Goal: Task Accomplishment & Management: Use online tool/utility

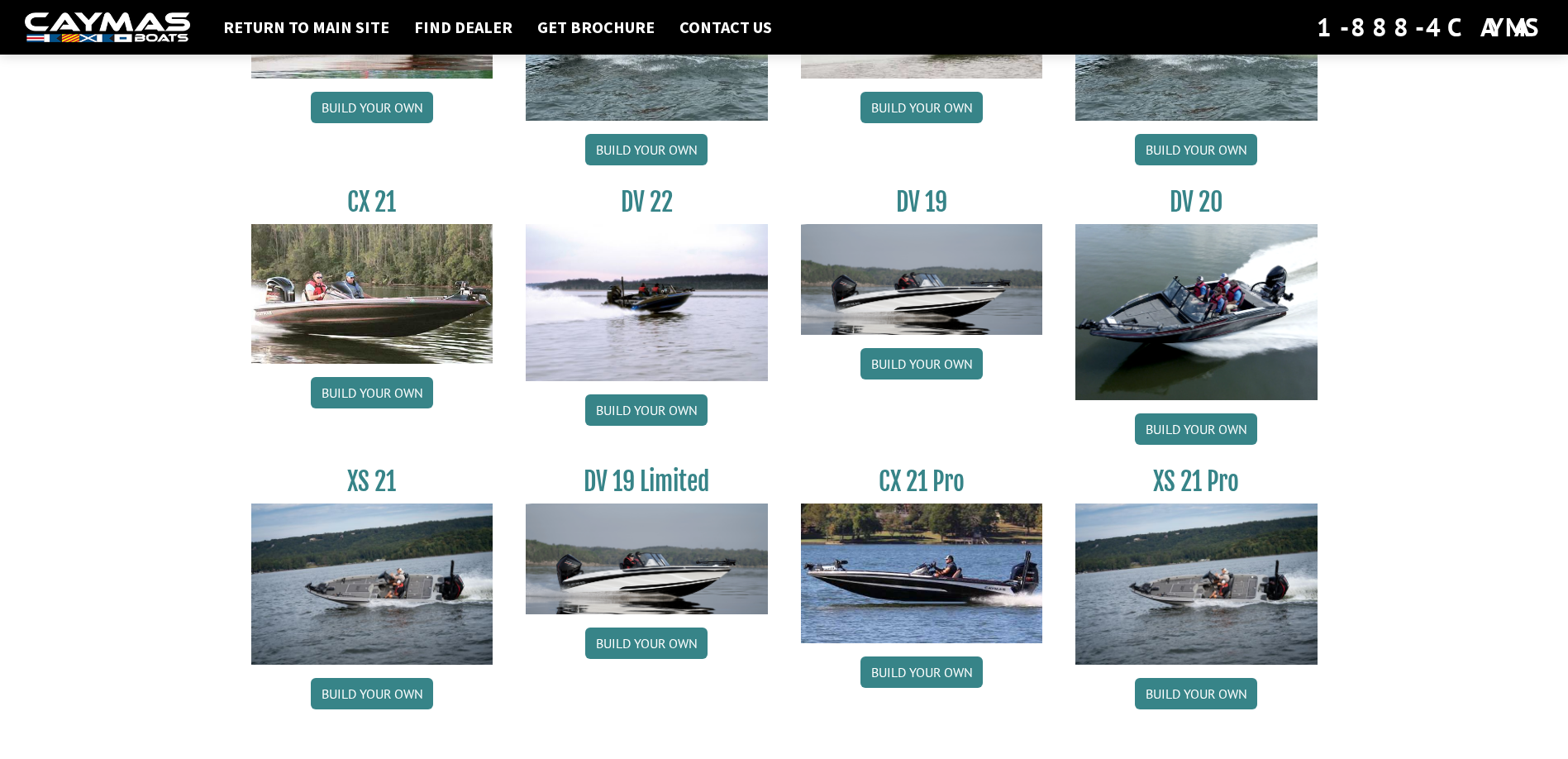
scroll to position [1869, 0]
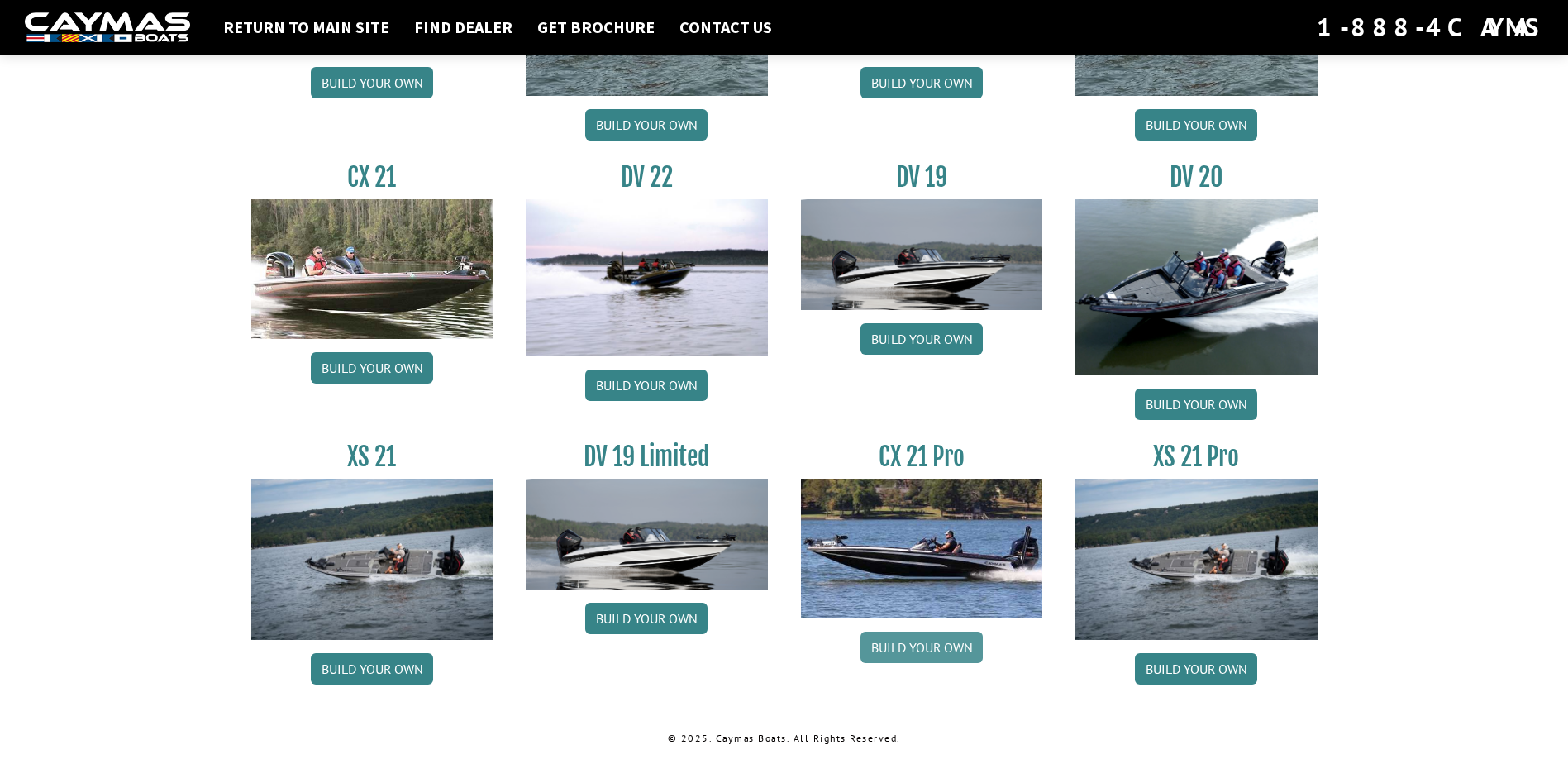
click at [926, 651] on link "Build your own" at bounding box center [921, 647] width 122 height 31
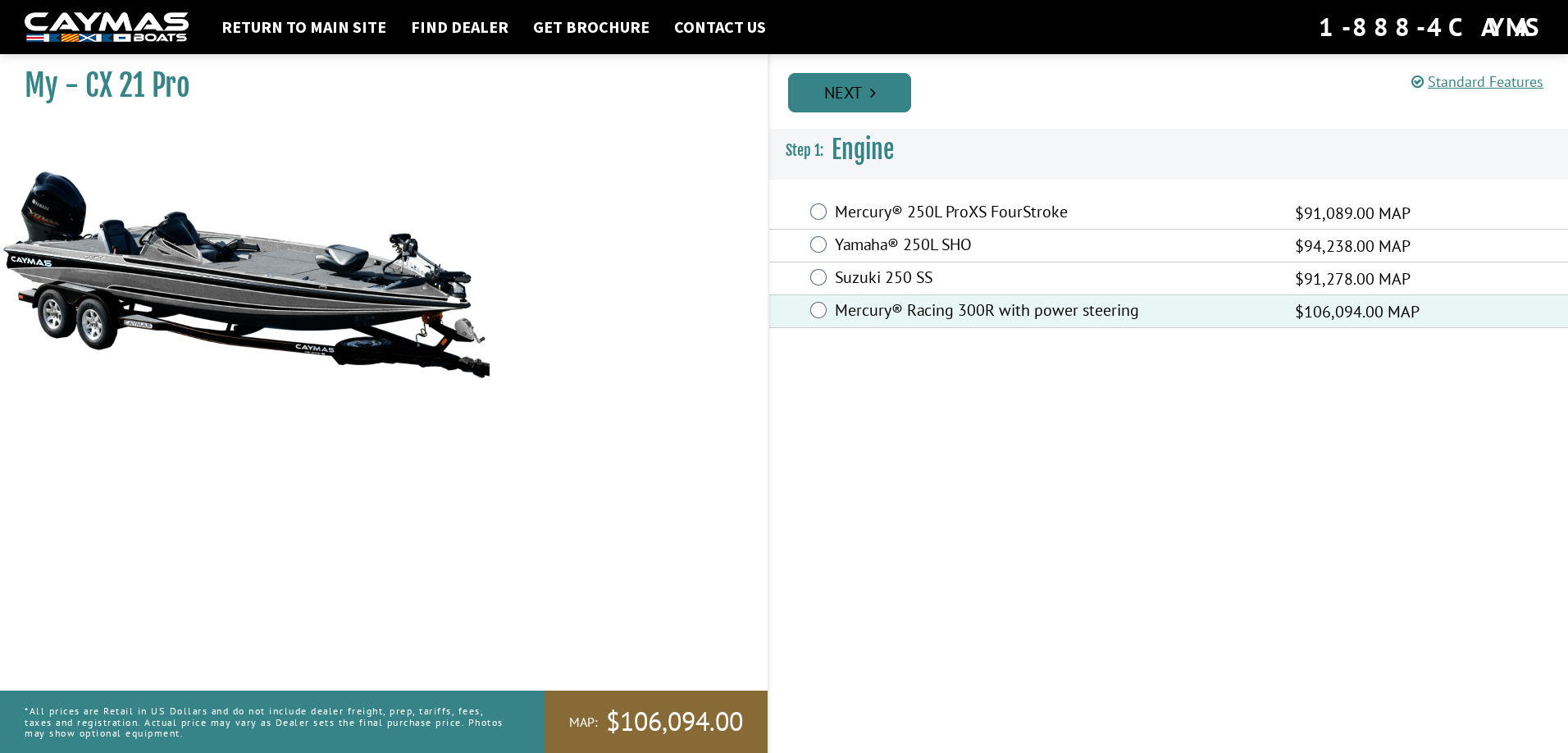
click at [854, 88] on link "Next" at bounding box center [849, 92] width 123 height 39
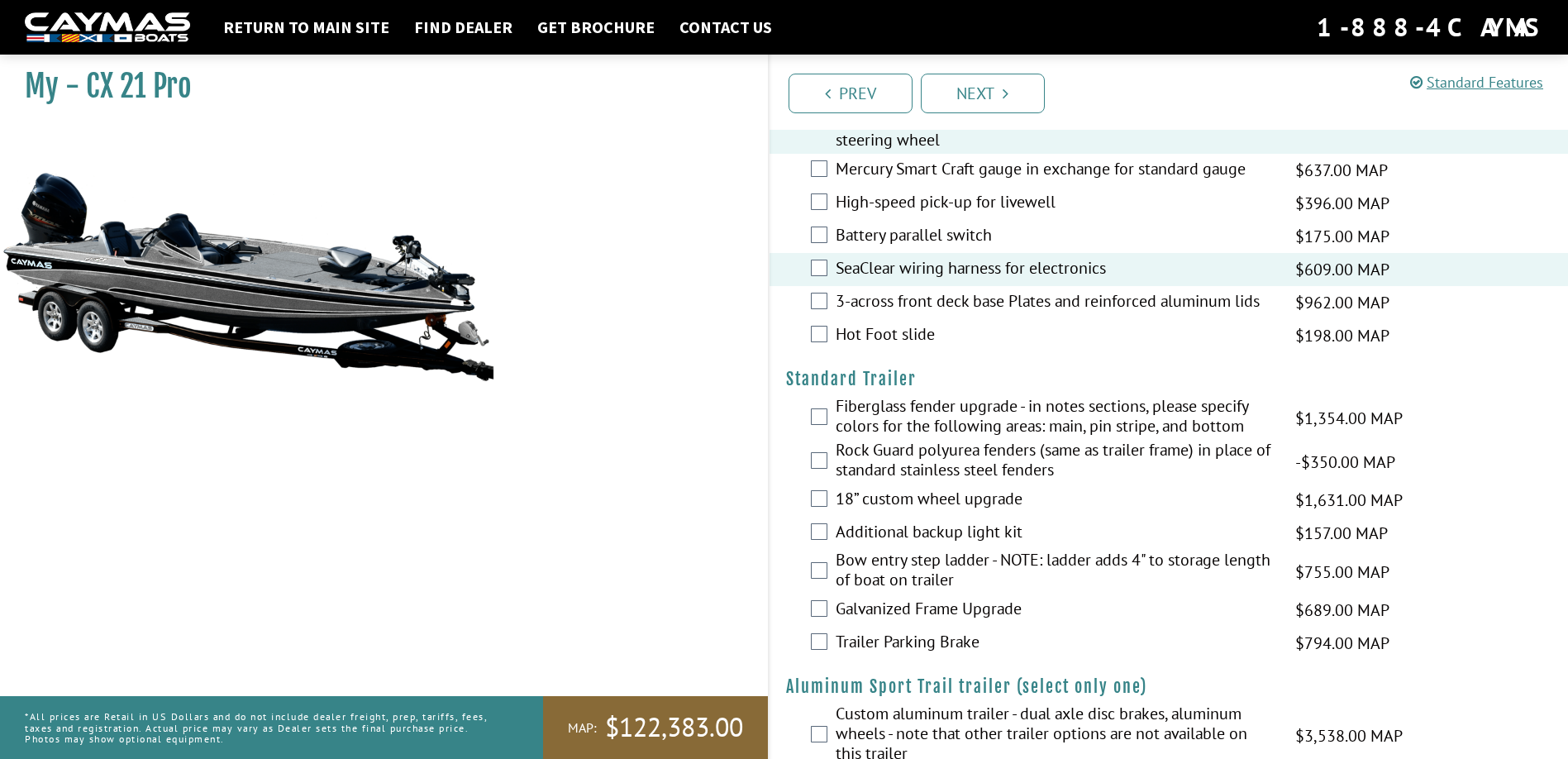
scroll to position [2065, 0]
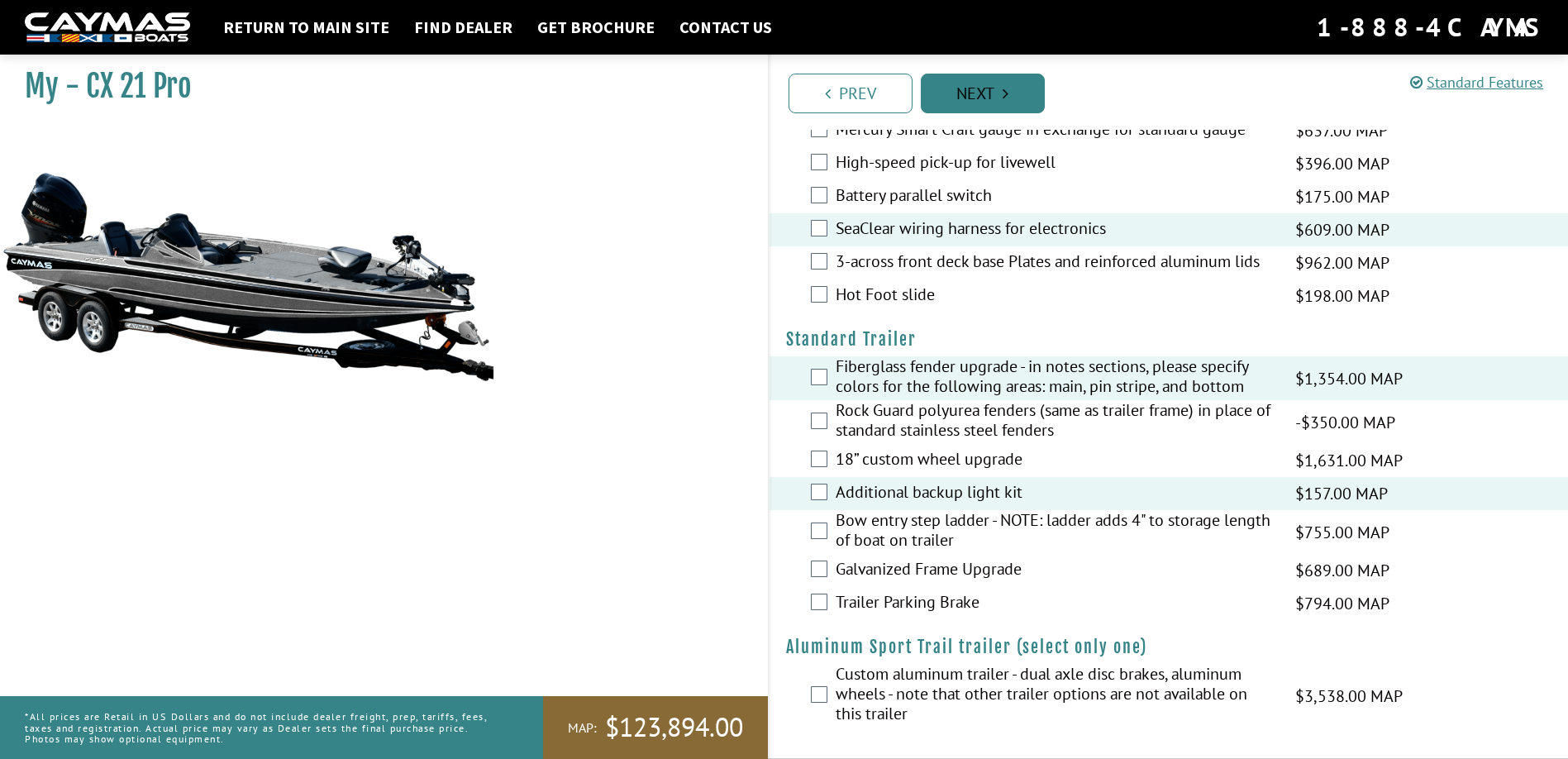
click at [991, 95] on link "Next" at bounding box center [982, 93] width 124 height 40
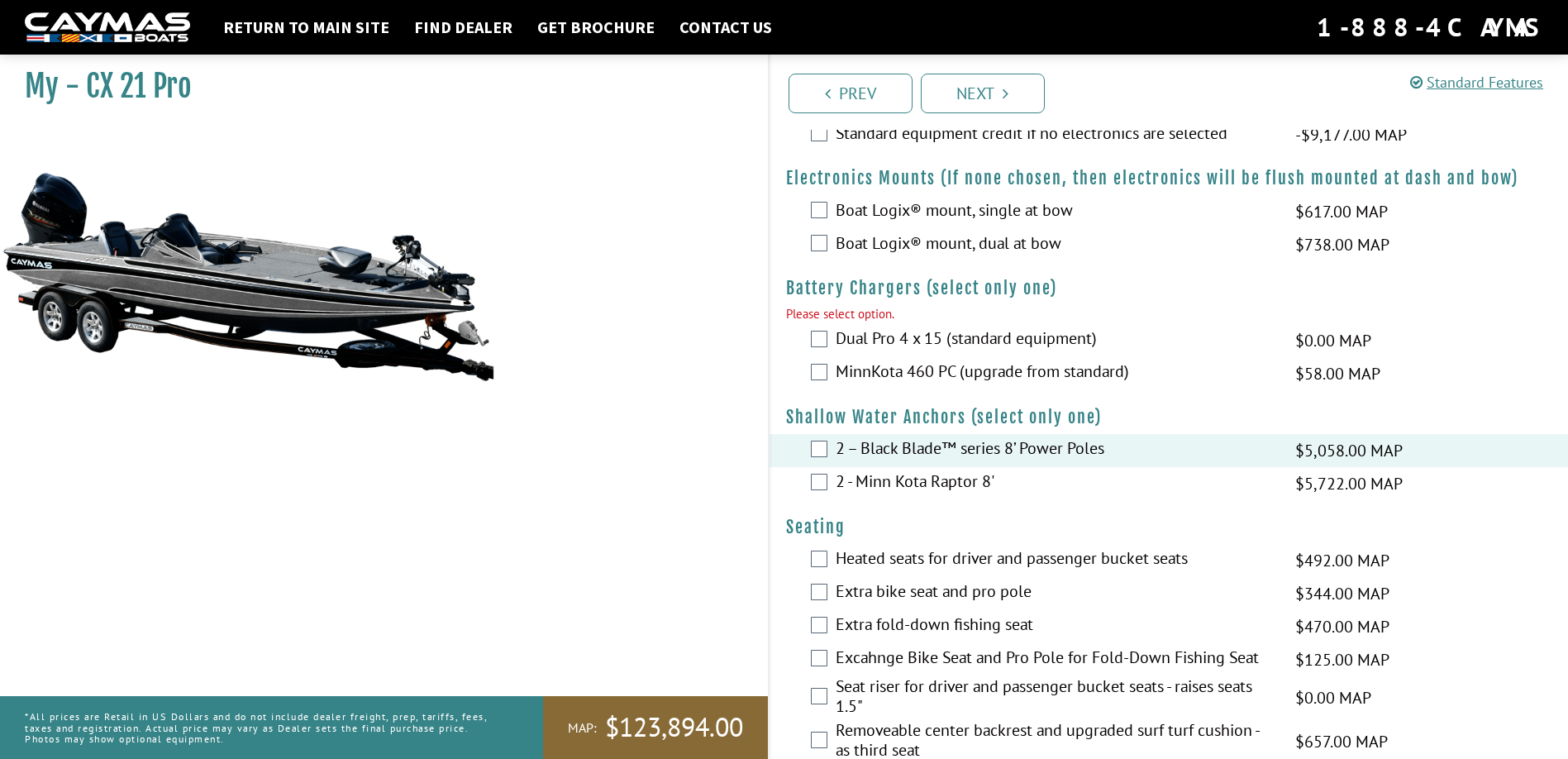
scroll to position [735, 0]
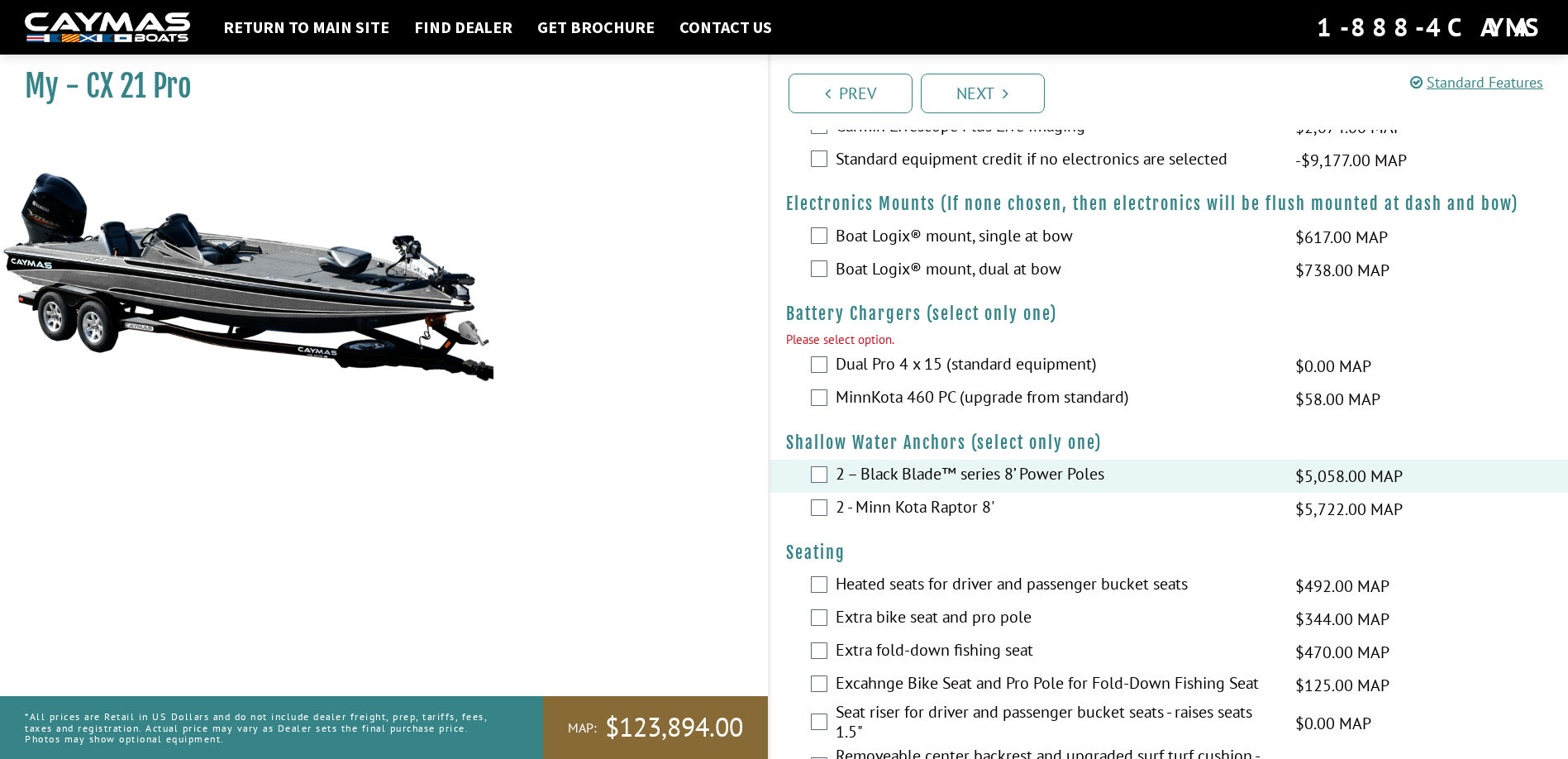
click at [835, 392] on label "MinnKota 460 PC (upgrade from standard)" at bounding box center [1055, 399] width 440 height 24
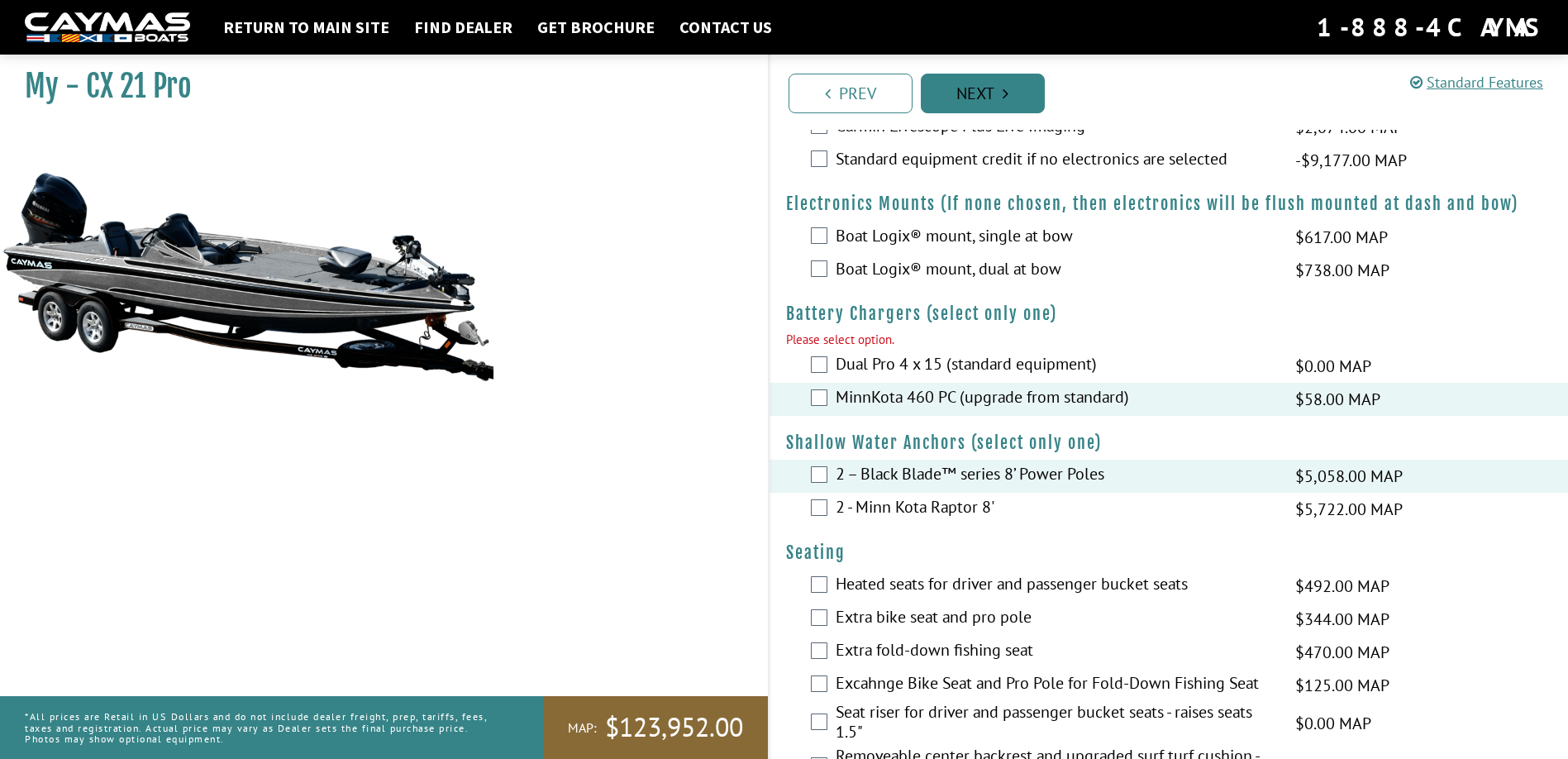
click at [965, 99] on link "Next" at bounding box center [982, 93] width 124 height 40
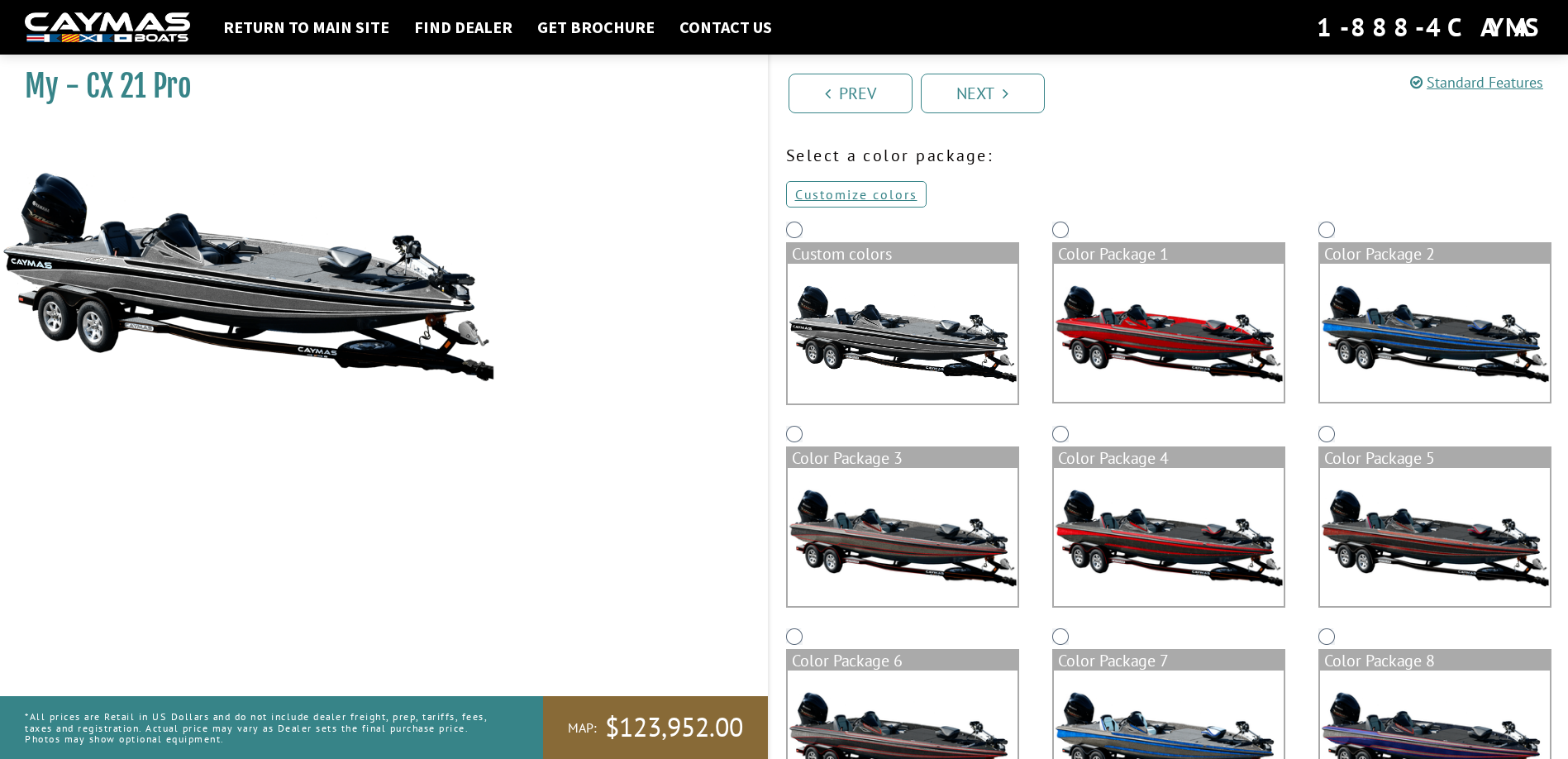
scroll to position [83, 0]
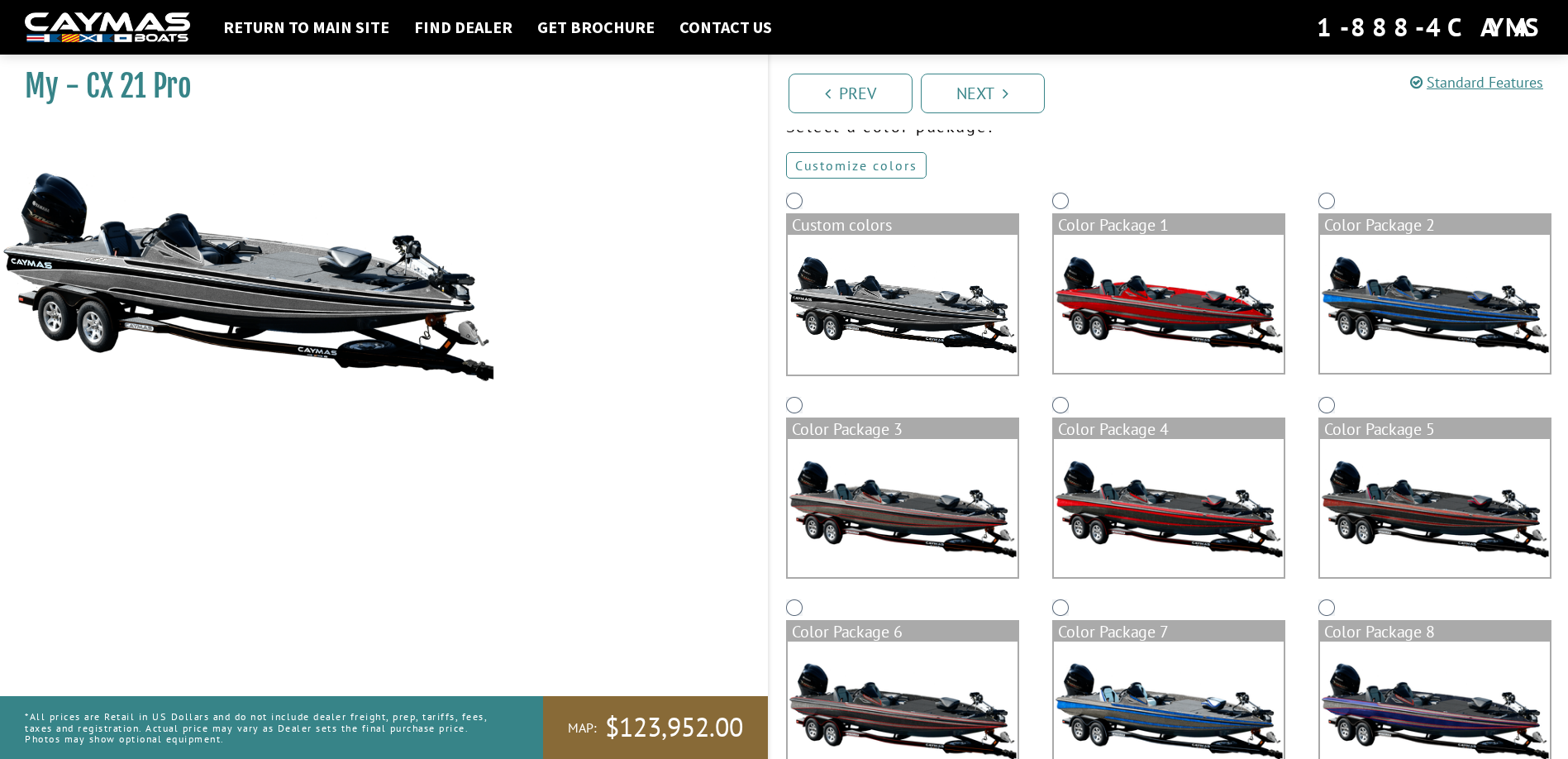
click at [890, 167] on link "Customize colors" at bounding box center [856, 164] width 141 height 26
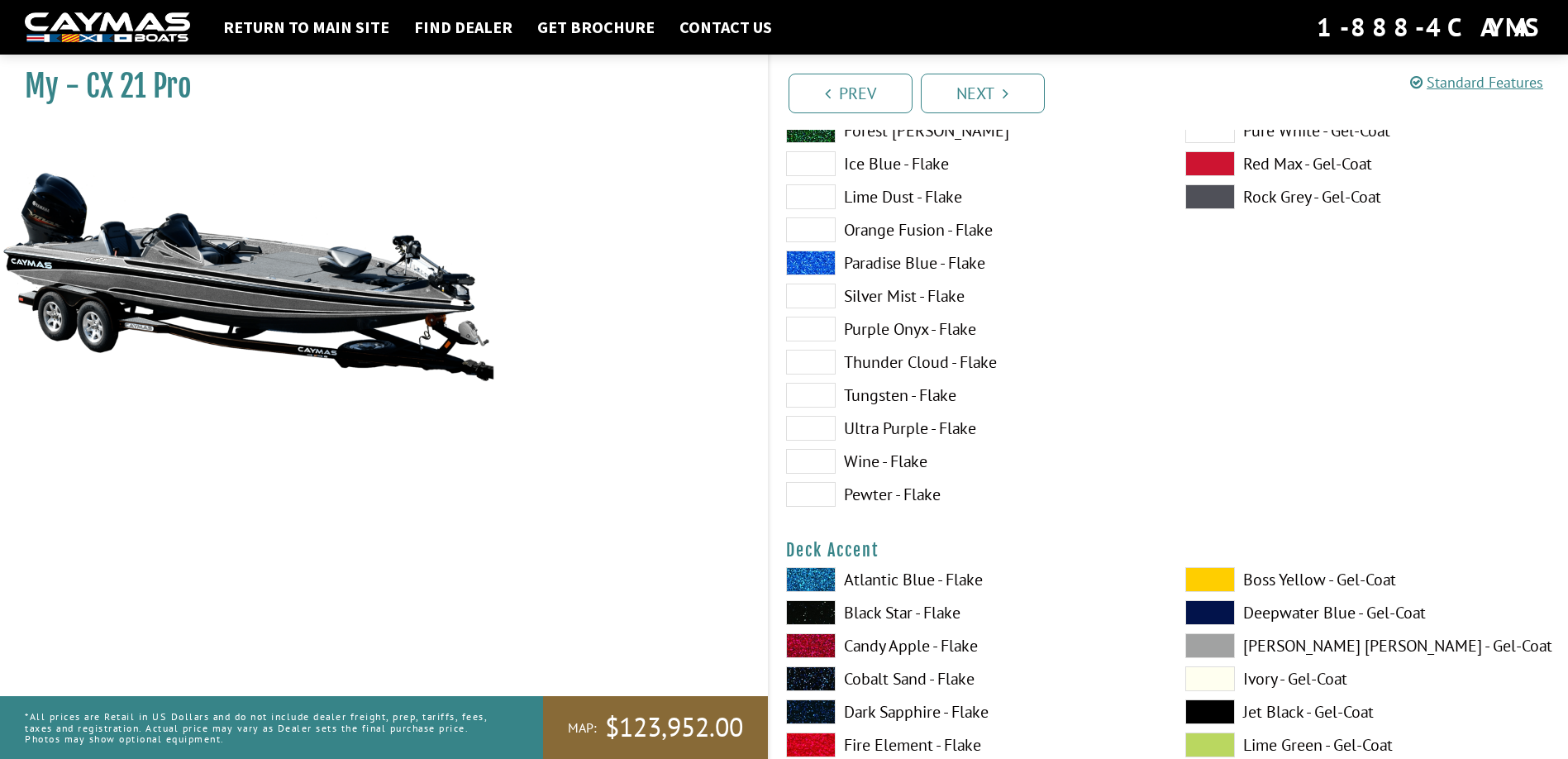
scroll to position [331, 0]
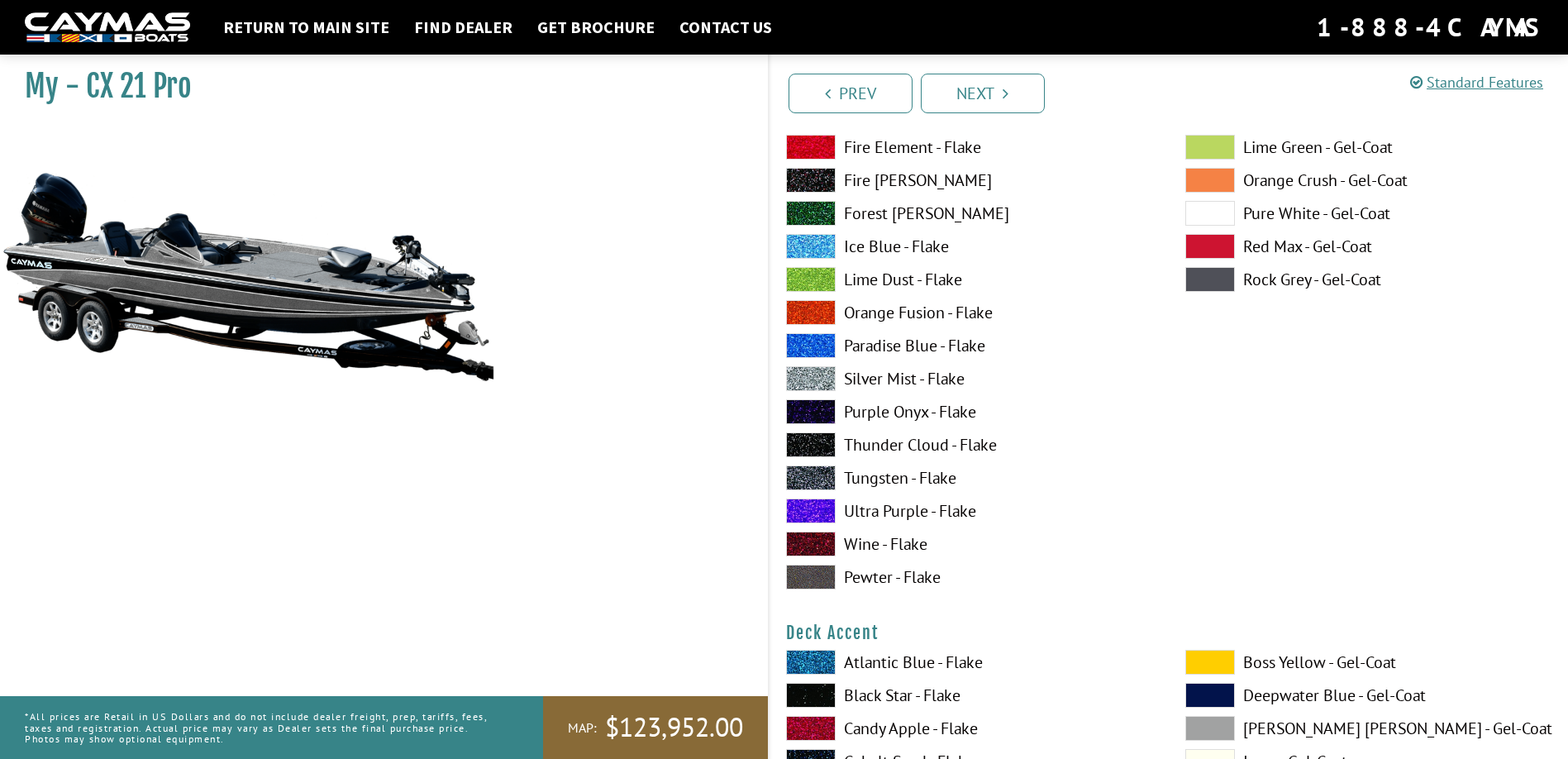
click at [806, 341] on span at bounding box center [810, 345] width 50 height 24
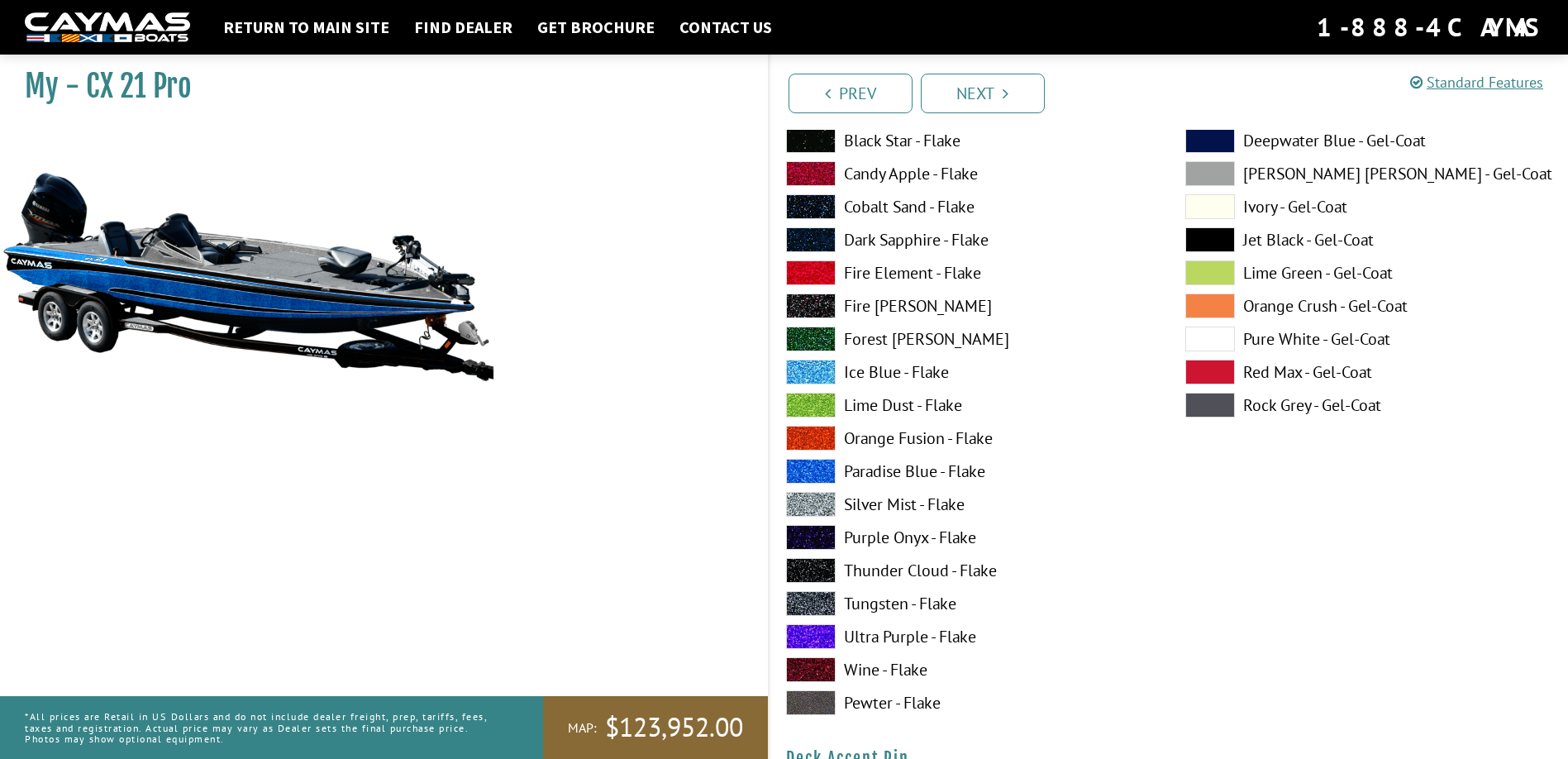
scroll to position [992, 0]
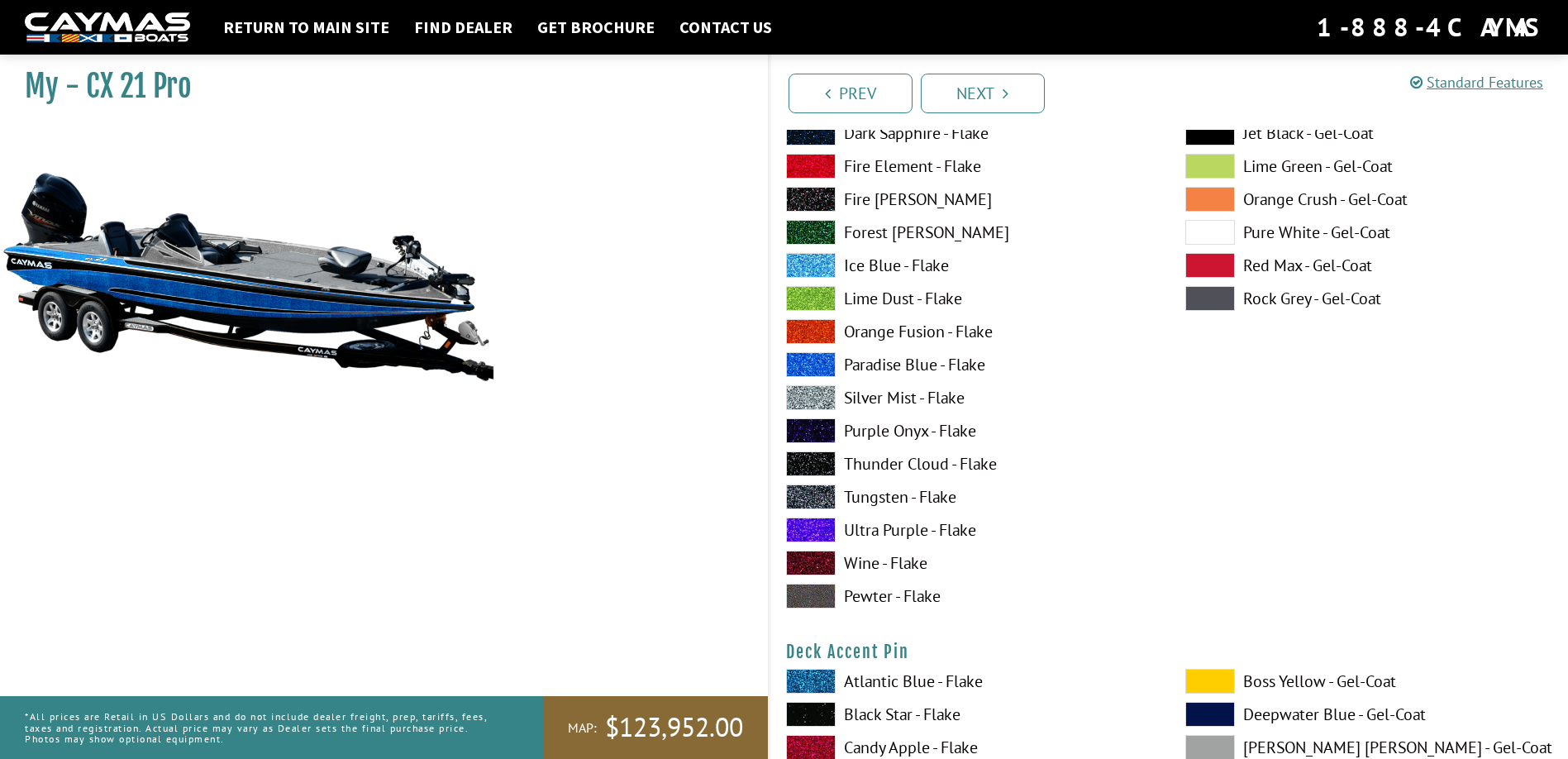
click at [809, 530] on span at bounding box center [810, 530] width 50 height 24
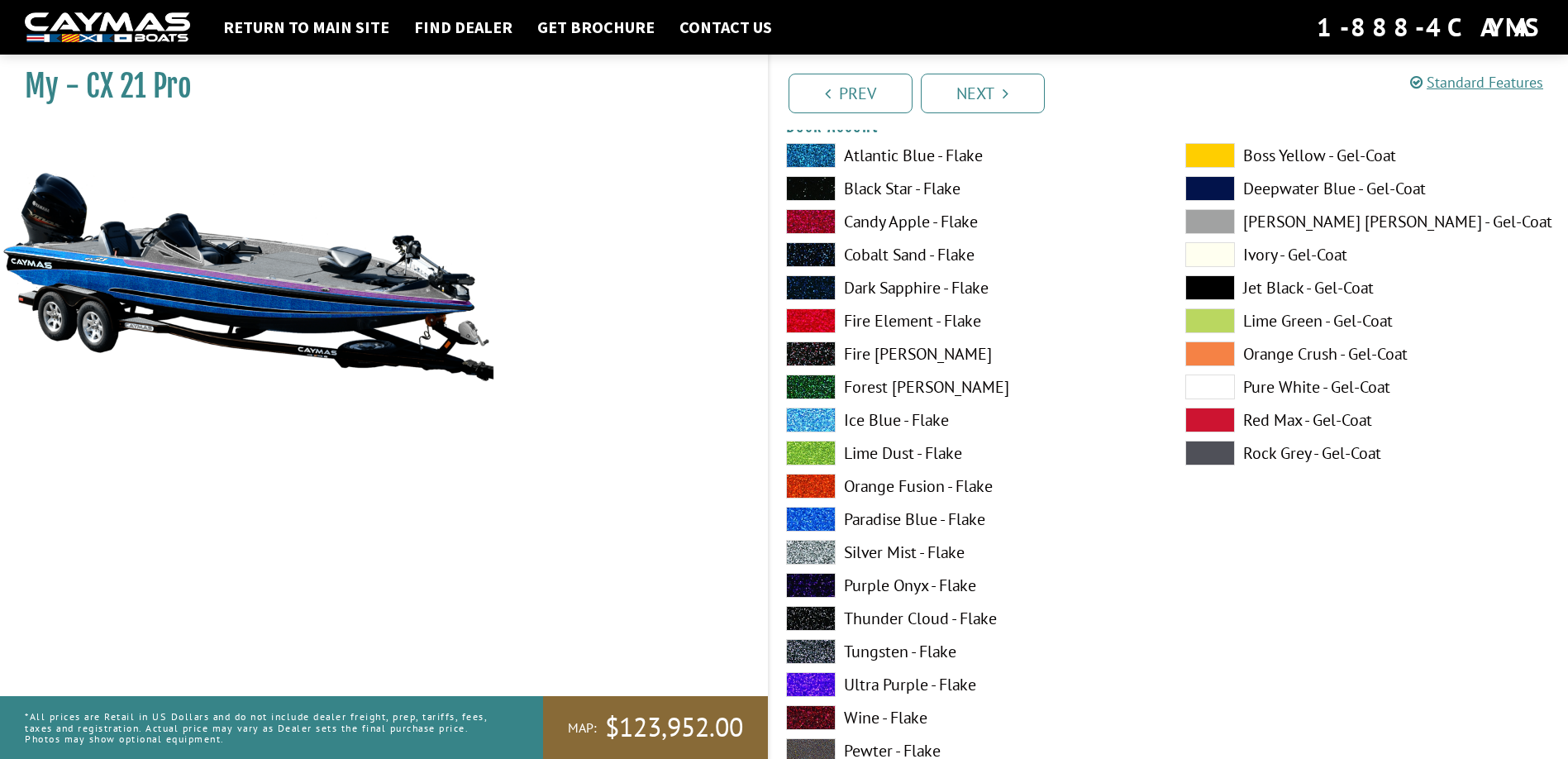
scroll to position [826, 0]
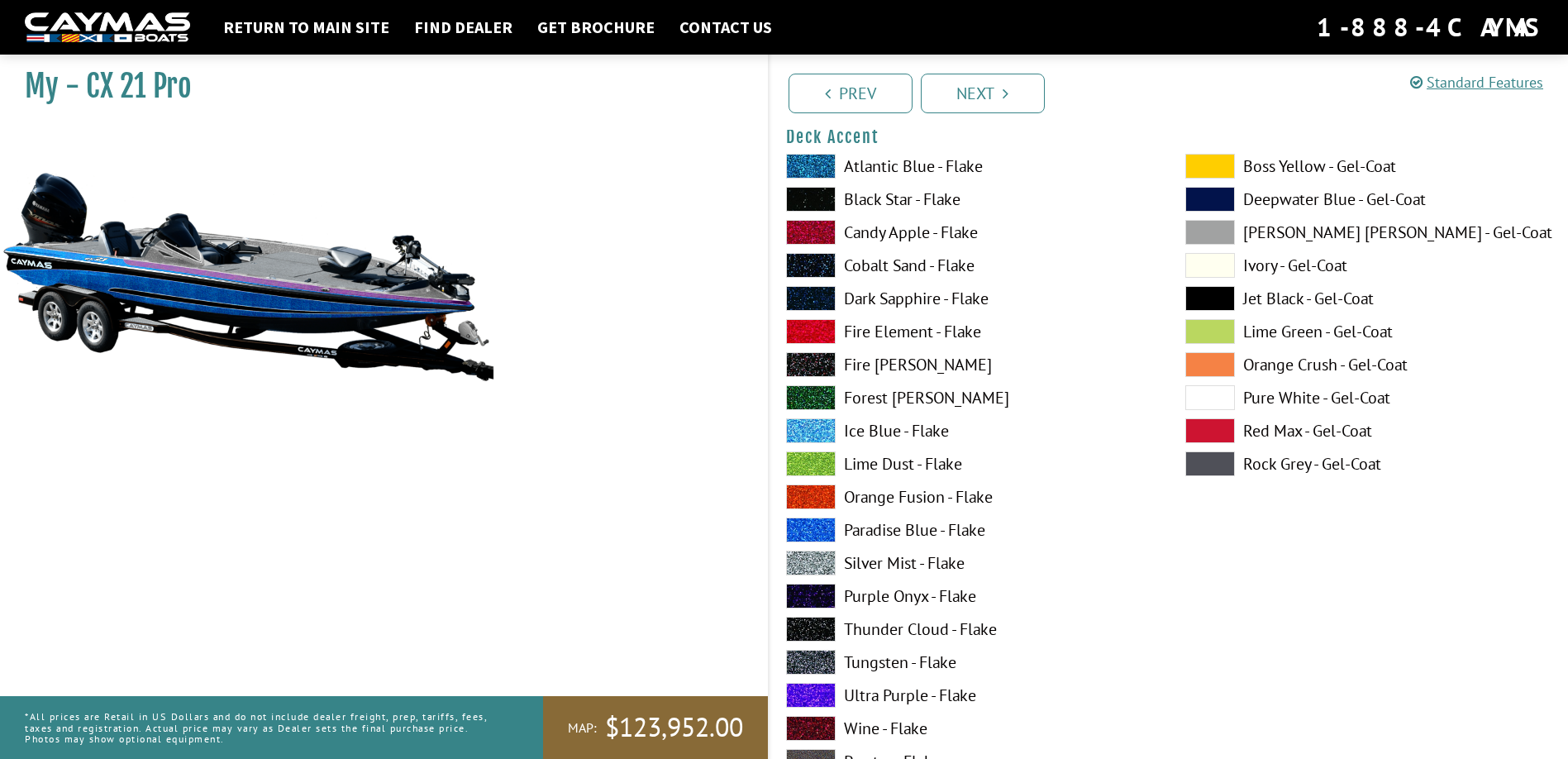
click at [807, 528] on span at bounding box center [810, 530] width 50 height 24
click at [814, 330] on span at bounding box center [810, 331] width 50 height 24
click at [797, 530] on span at bounding box center [810, 530] width 50 height 24
click at [808, 426] on span at bounding box center [810, 430] width 50 height 24
click at [812, 693] on span at bounding box center [810, 695] width 50 height 24
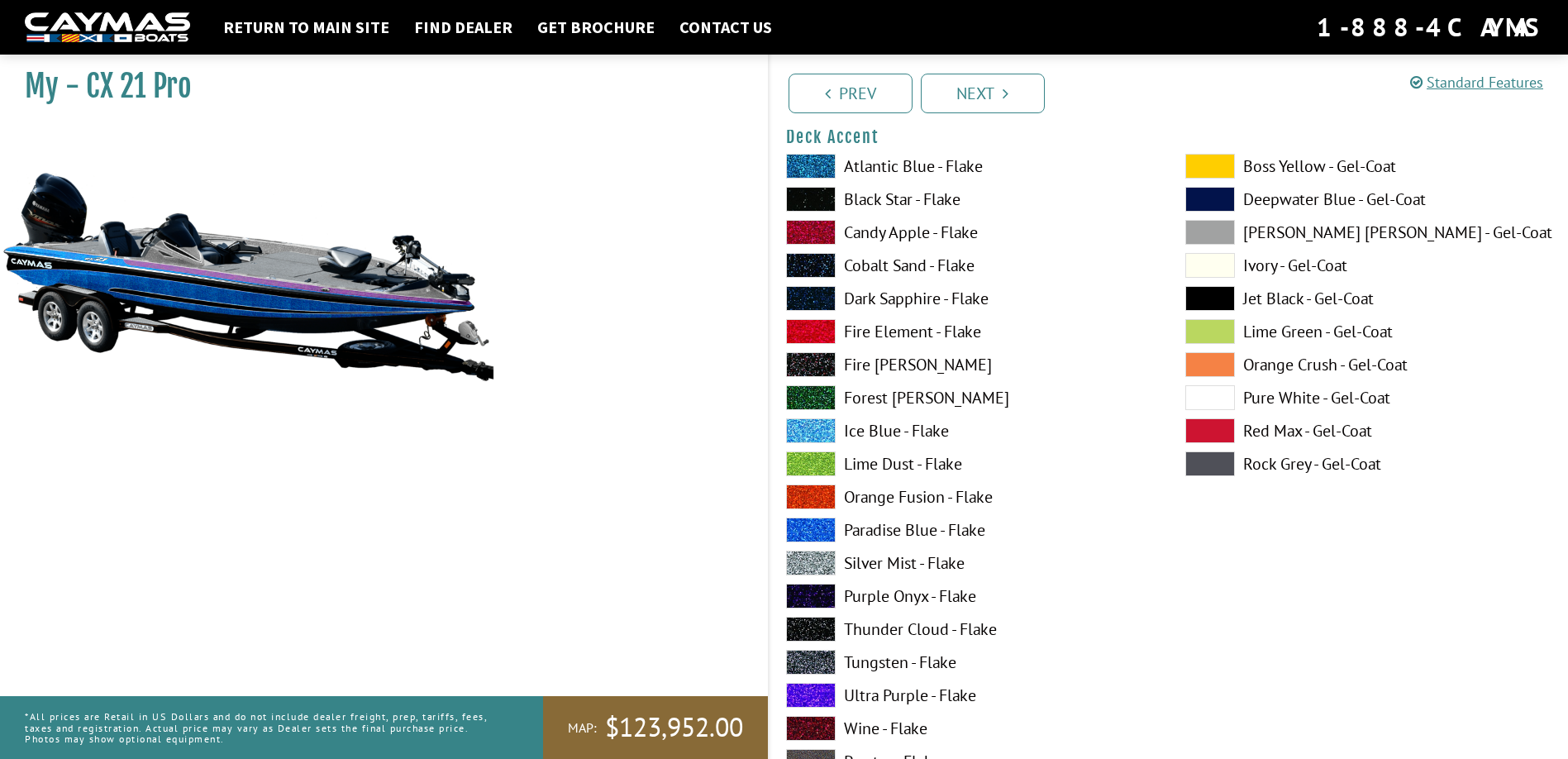
click at [1212, 433] on span at bounding box center [1210, 430] width 50 height 24
click at [803, 335] on span at bounding box center [810, 331] width 50 height 24
click at [817, 530] on span at bounding box center [810, 530] width 50 height 24
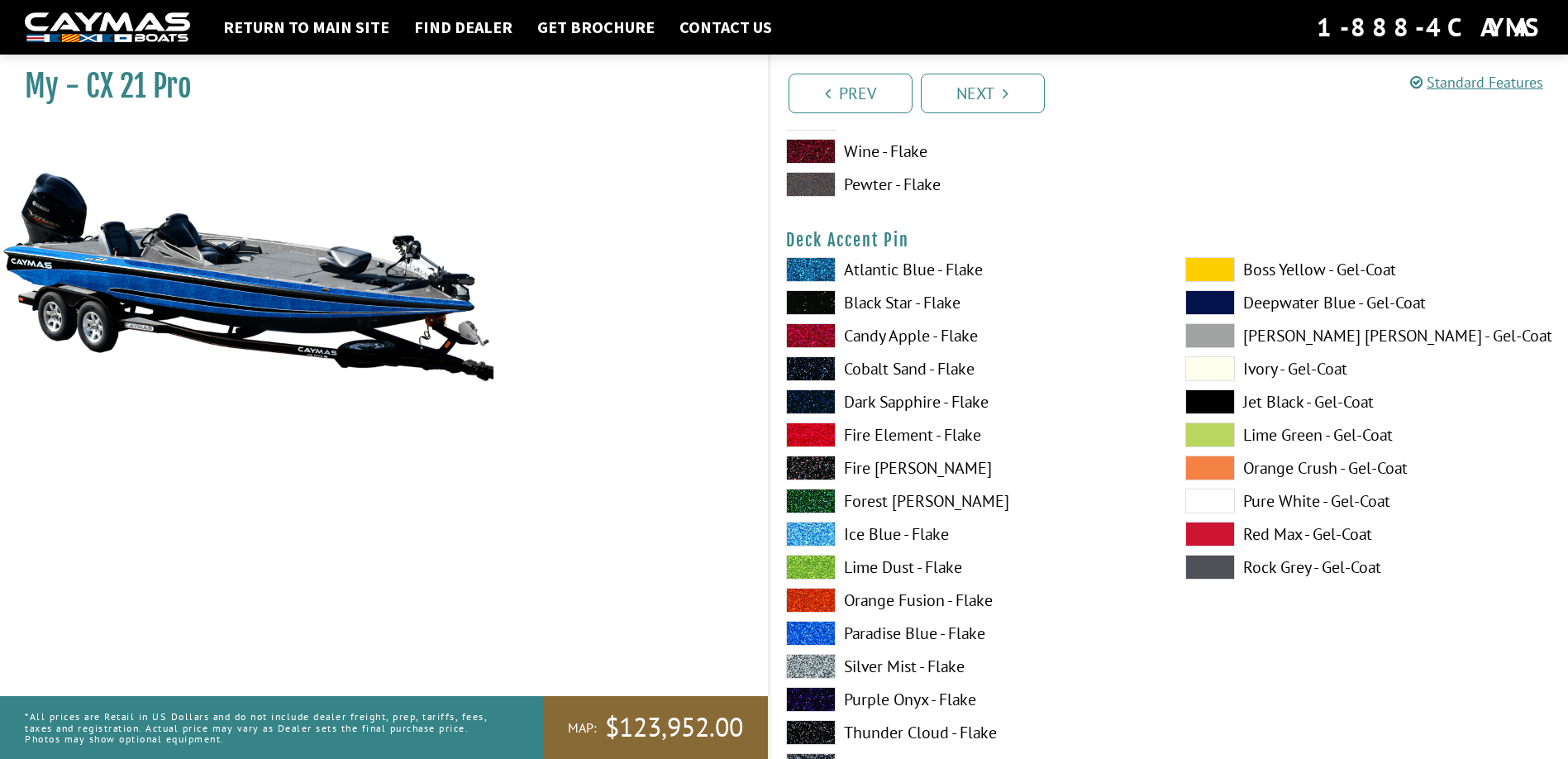
scroll to position [1406, 0]
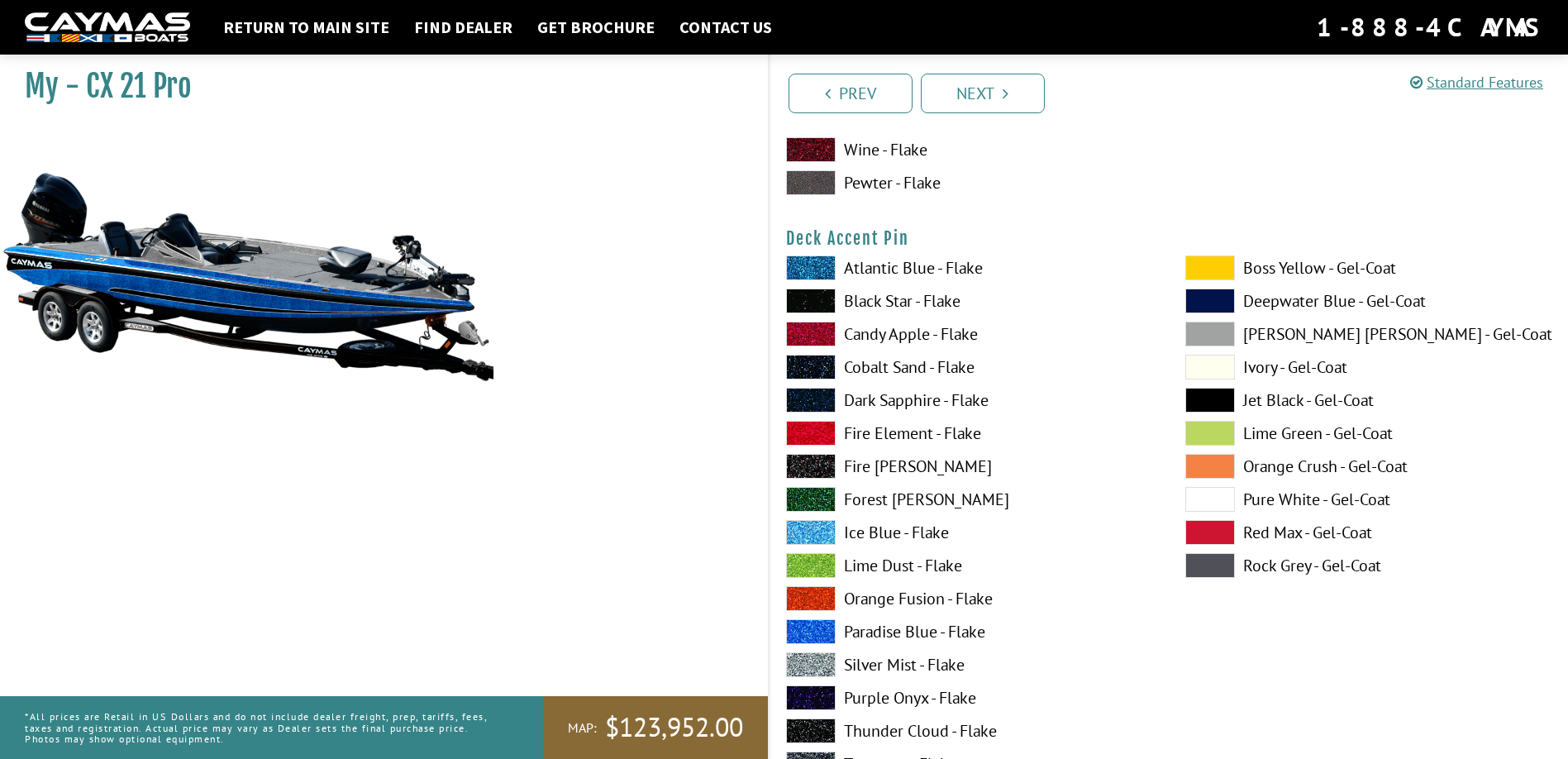
click at [812, 429] on span at bounding box center [810, 433] width 50 height 24
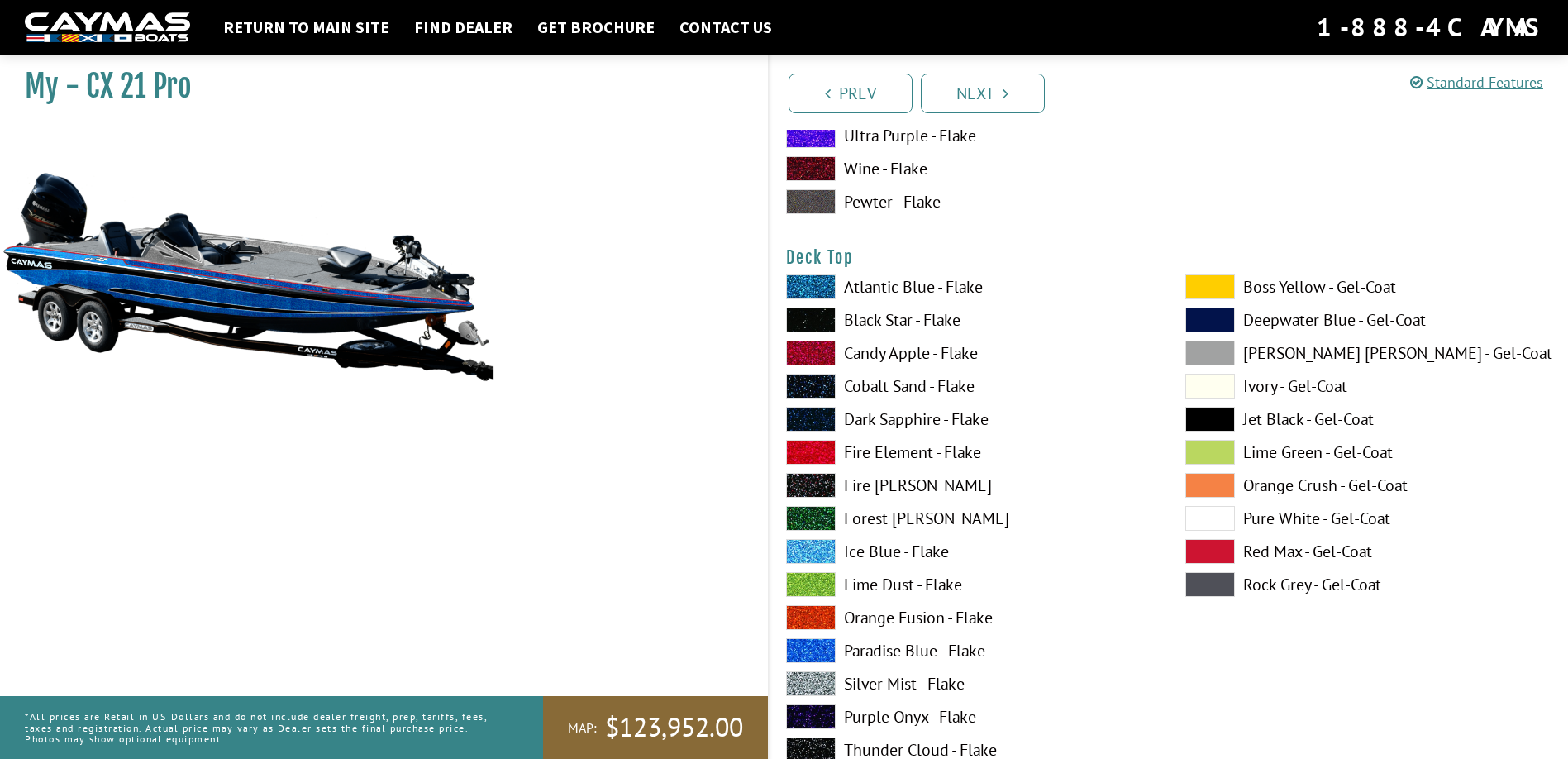
scroll to position [2150, 0]
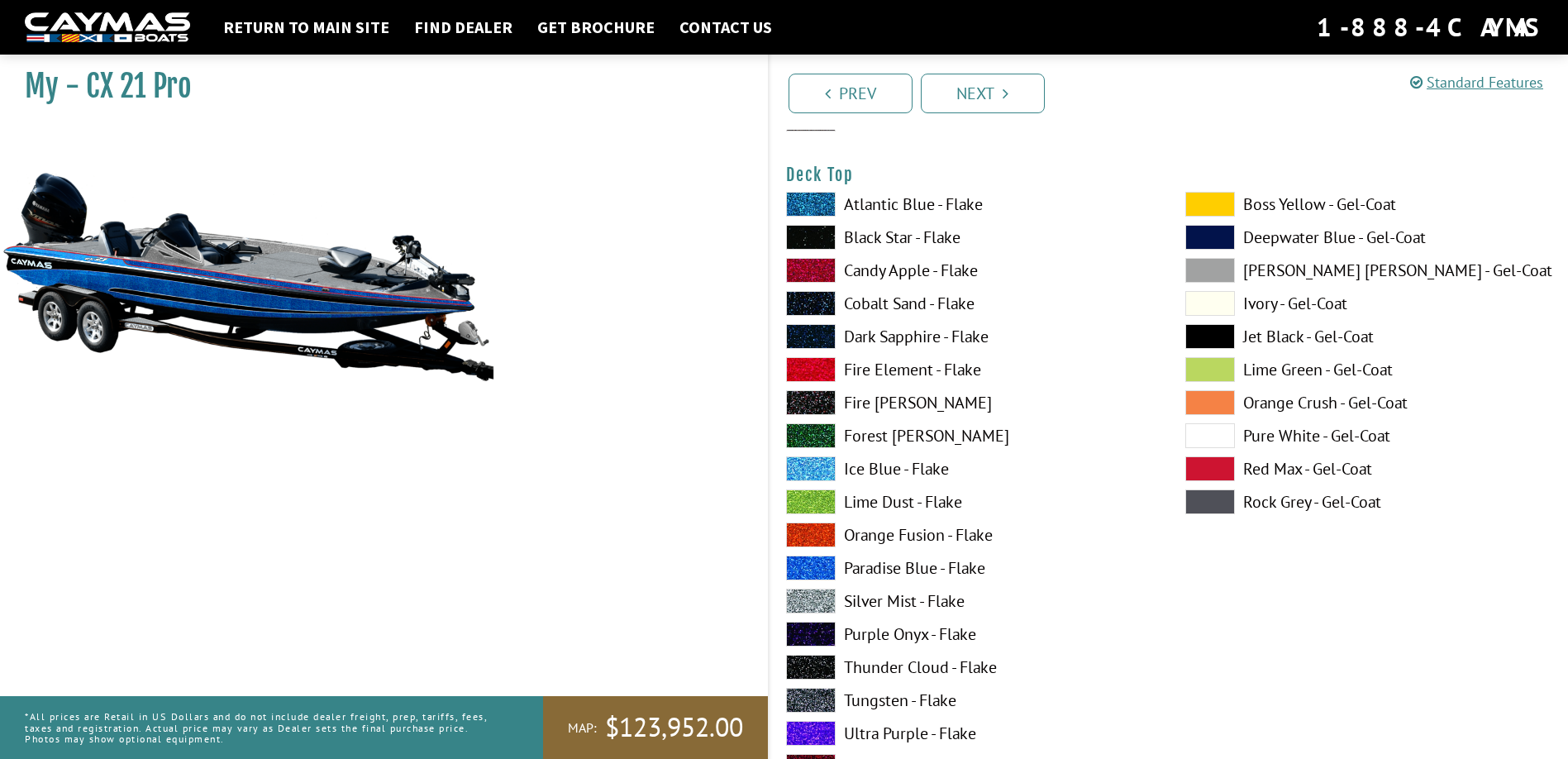
click at [810, 566] on span at bounding box center [810, 568] width 50 height 24
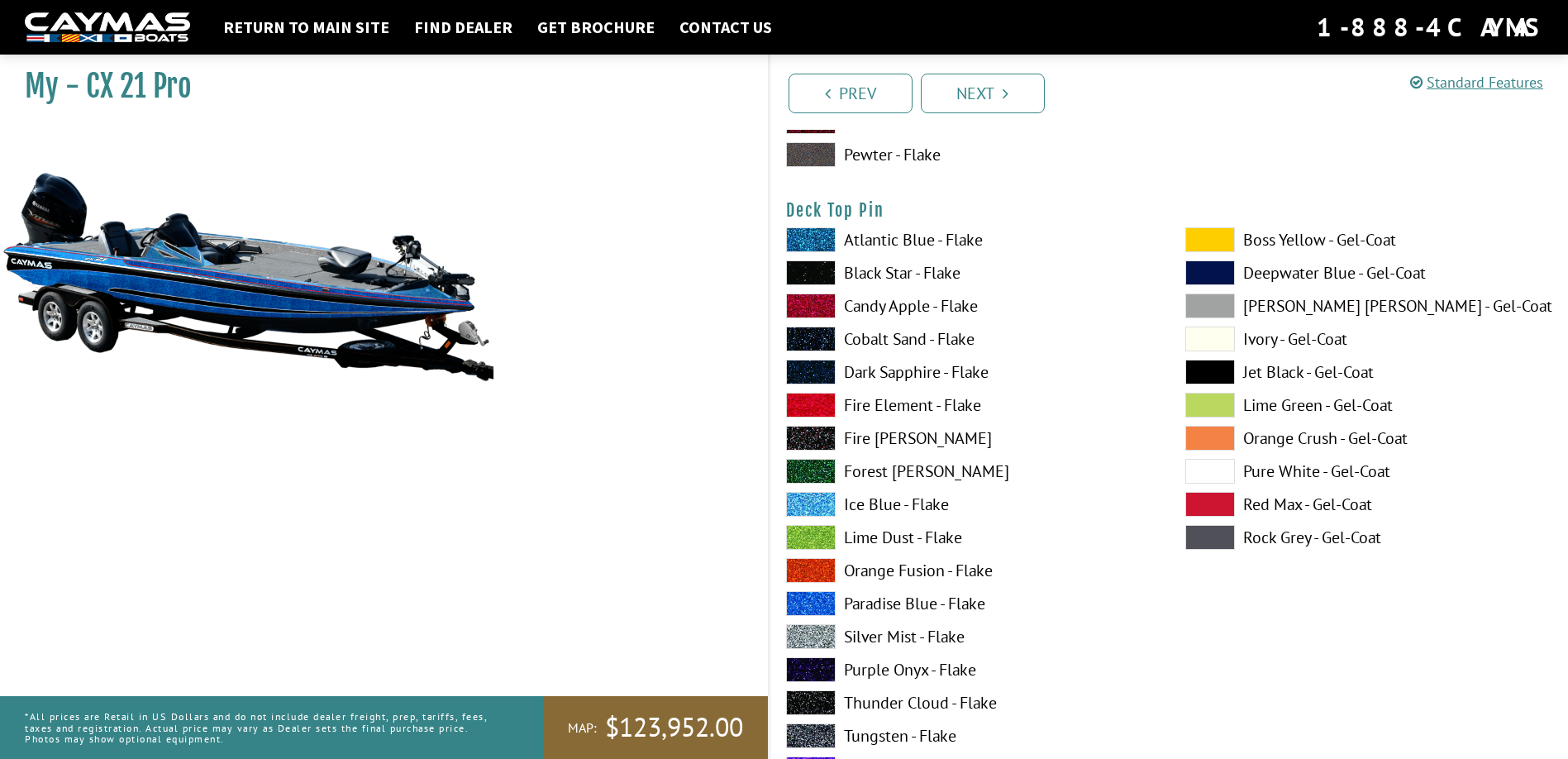
scroll to position [2811, 0]
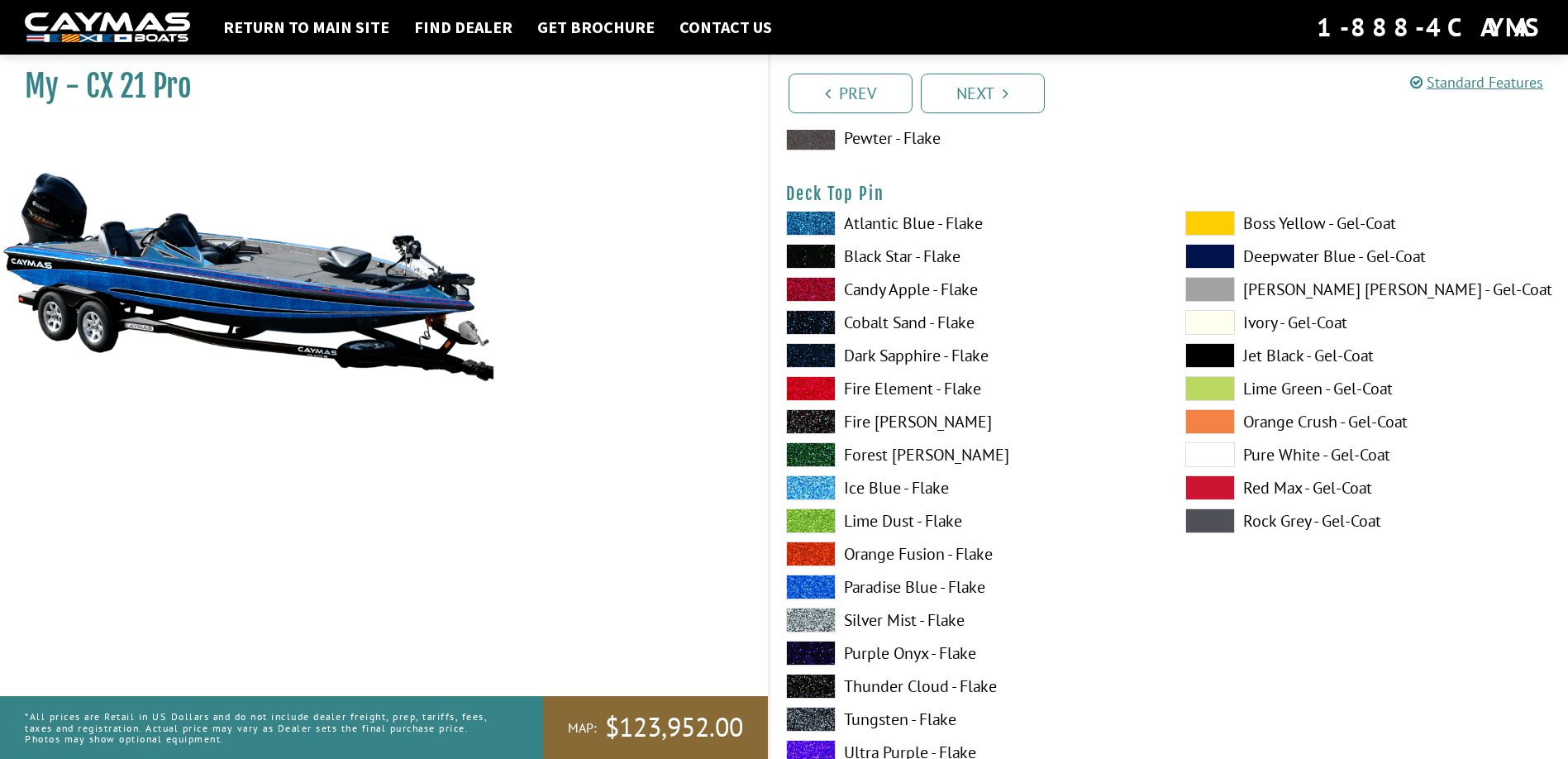
click at [812, 383] on span at bounding box center [810, 388] width 50 height 24
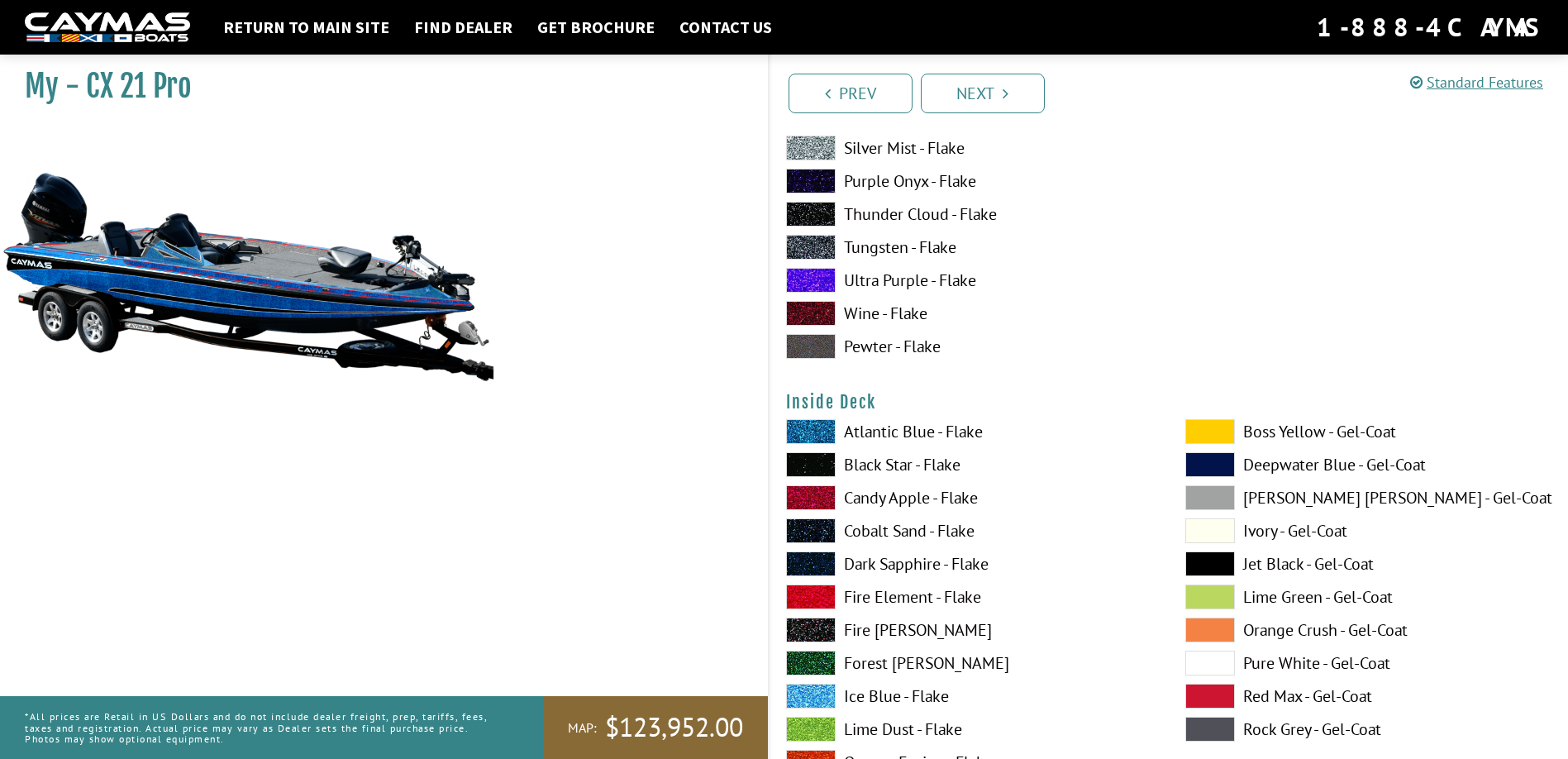
scroll to position [3472, 0]
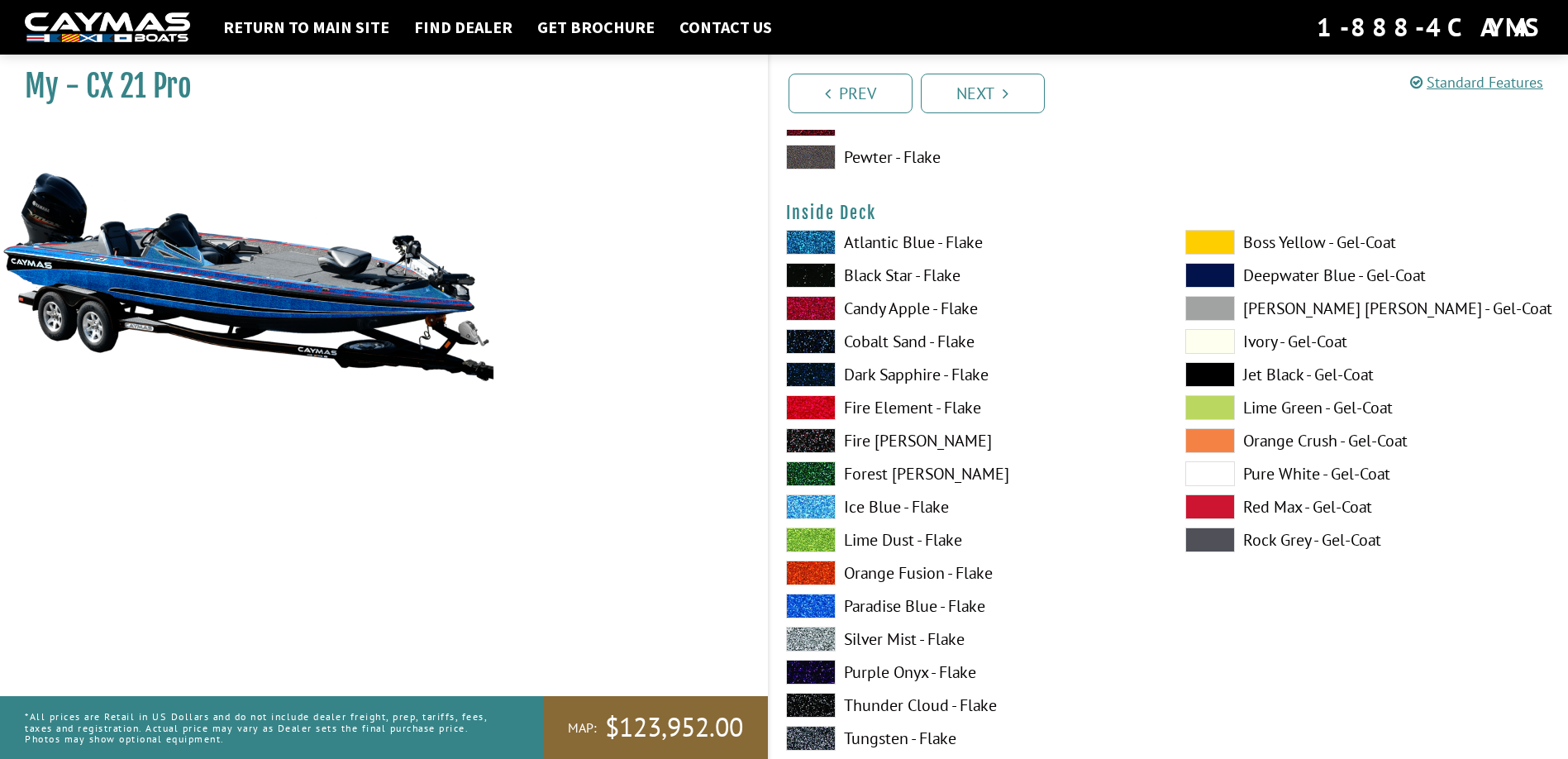
click at [793, 603] on span at bounding box center [810, 606] width 50 height 24
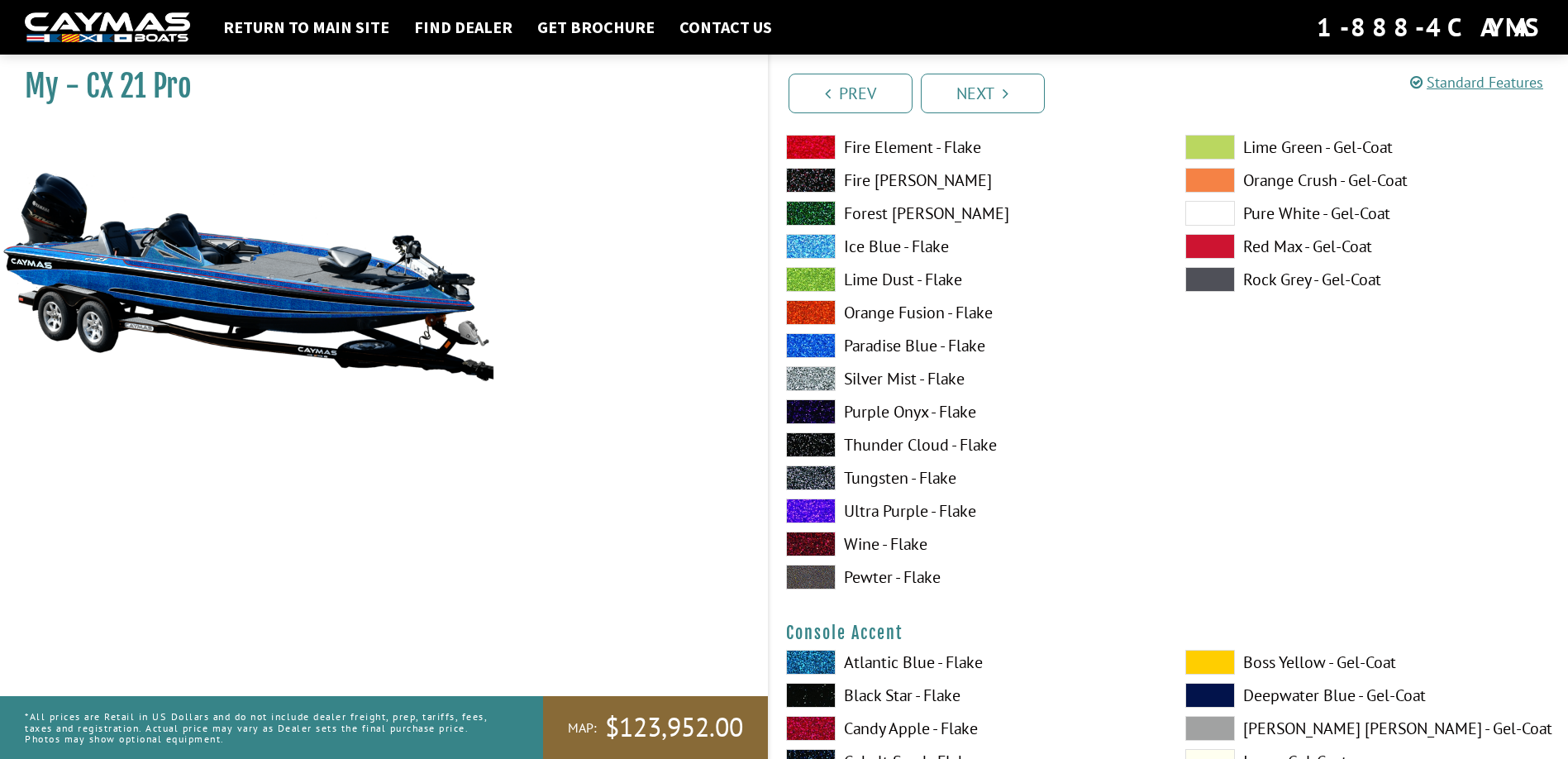
scroll to position [4465, 0]
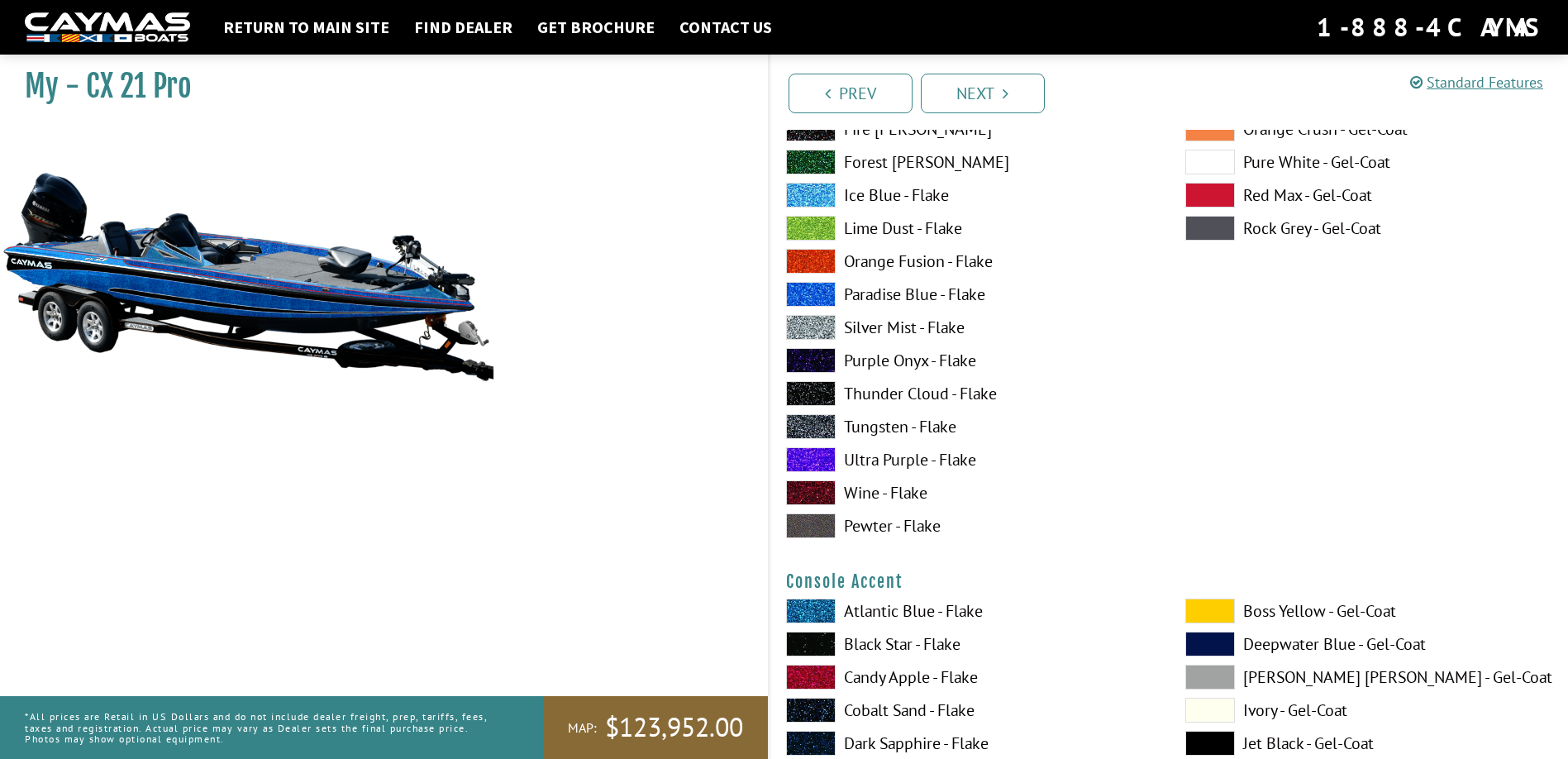
click at [813, 297] on span at bounding box center [810, 293] width 50 height 24
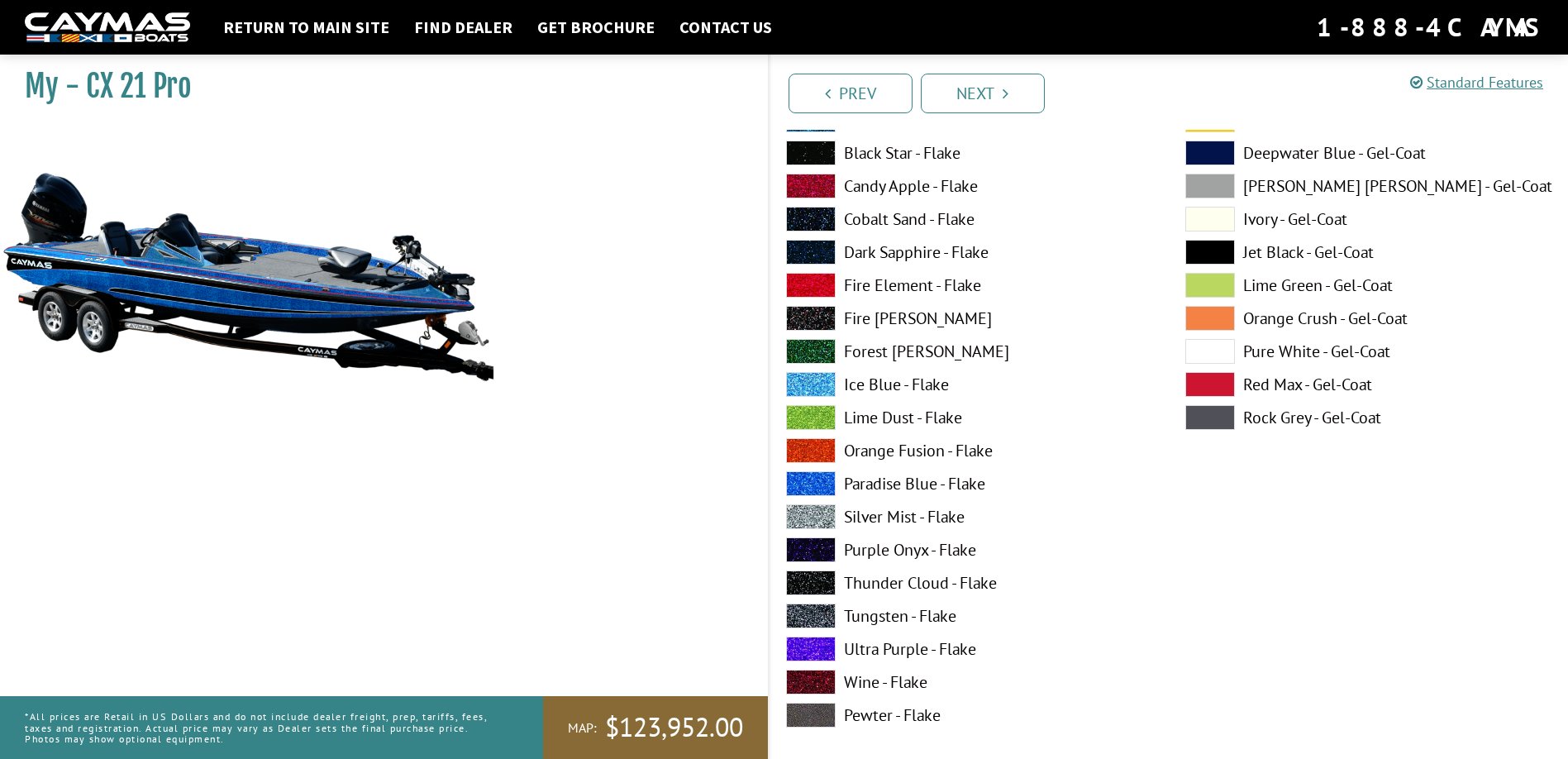
scroll to position [4960, 0]
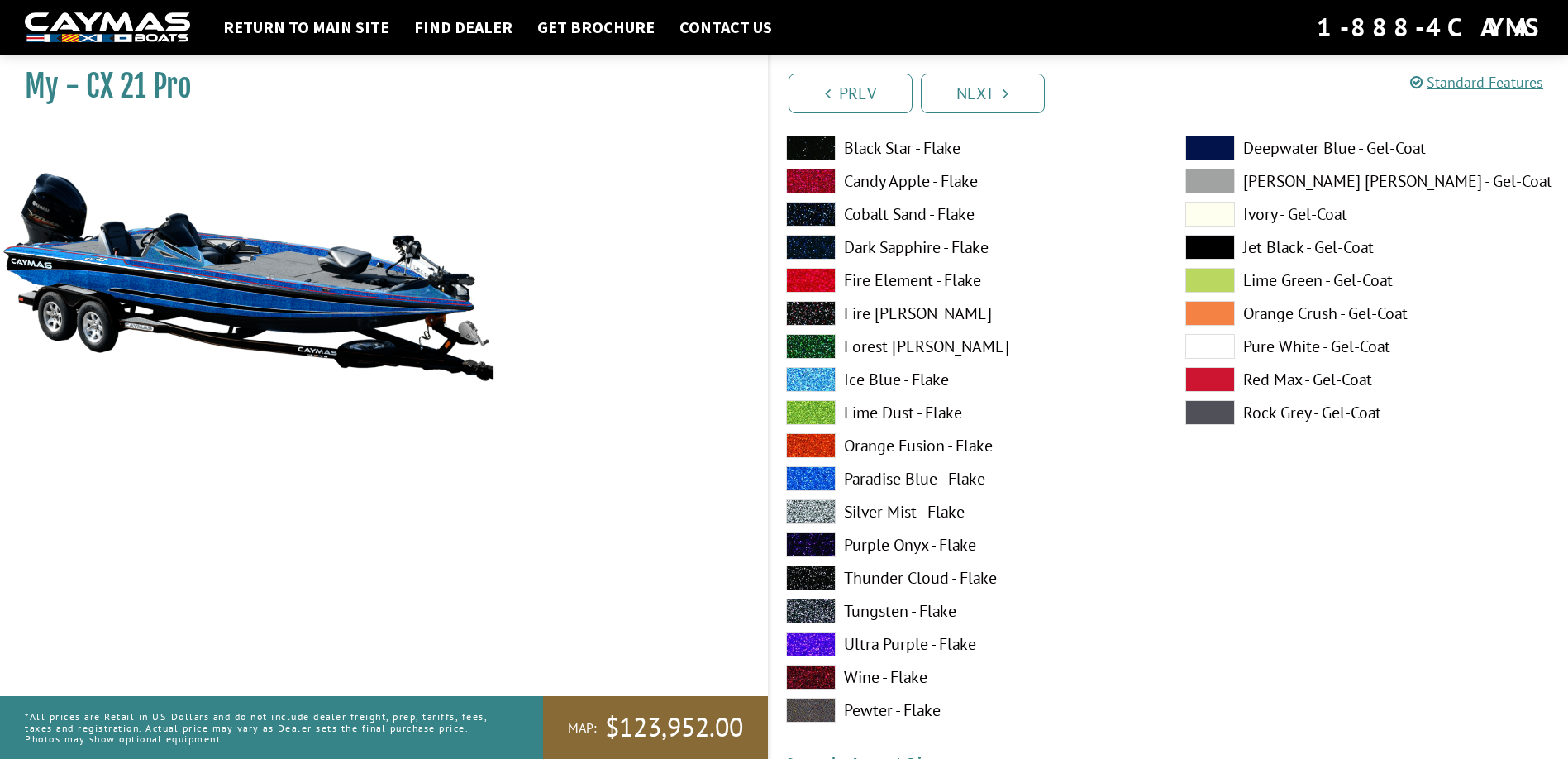
click at [817, 281] on span at bounding box center [810, 280] width 50 height 24
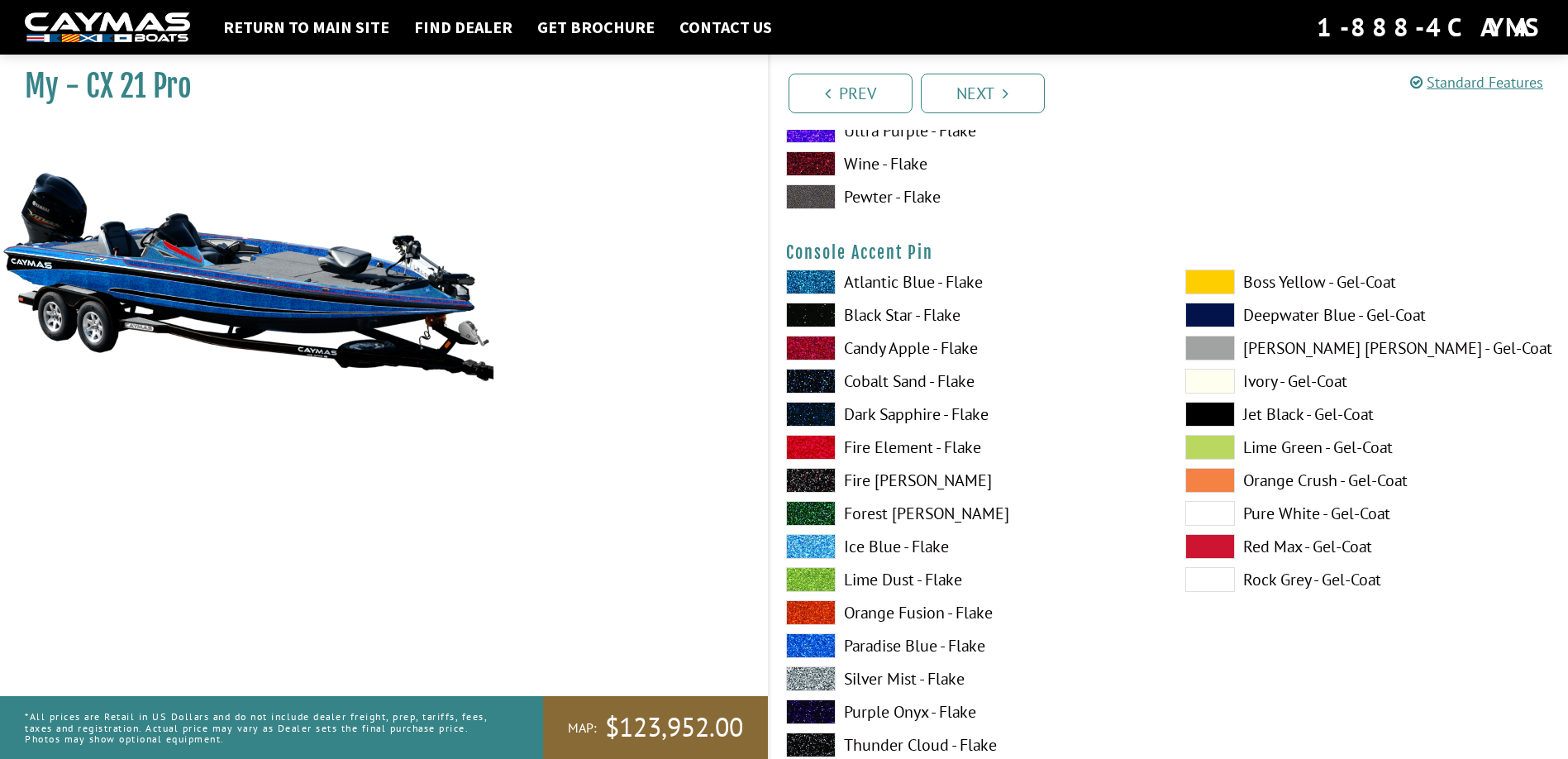
scroll to position [5539, 0]
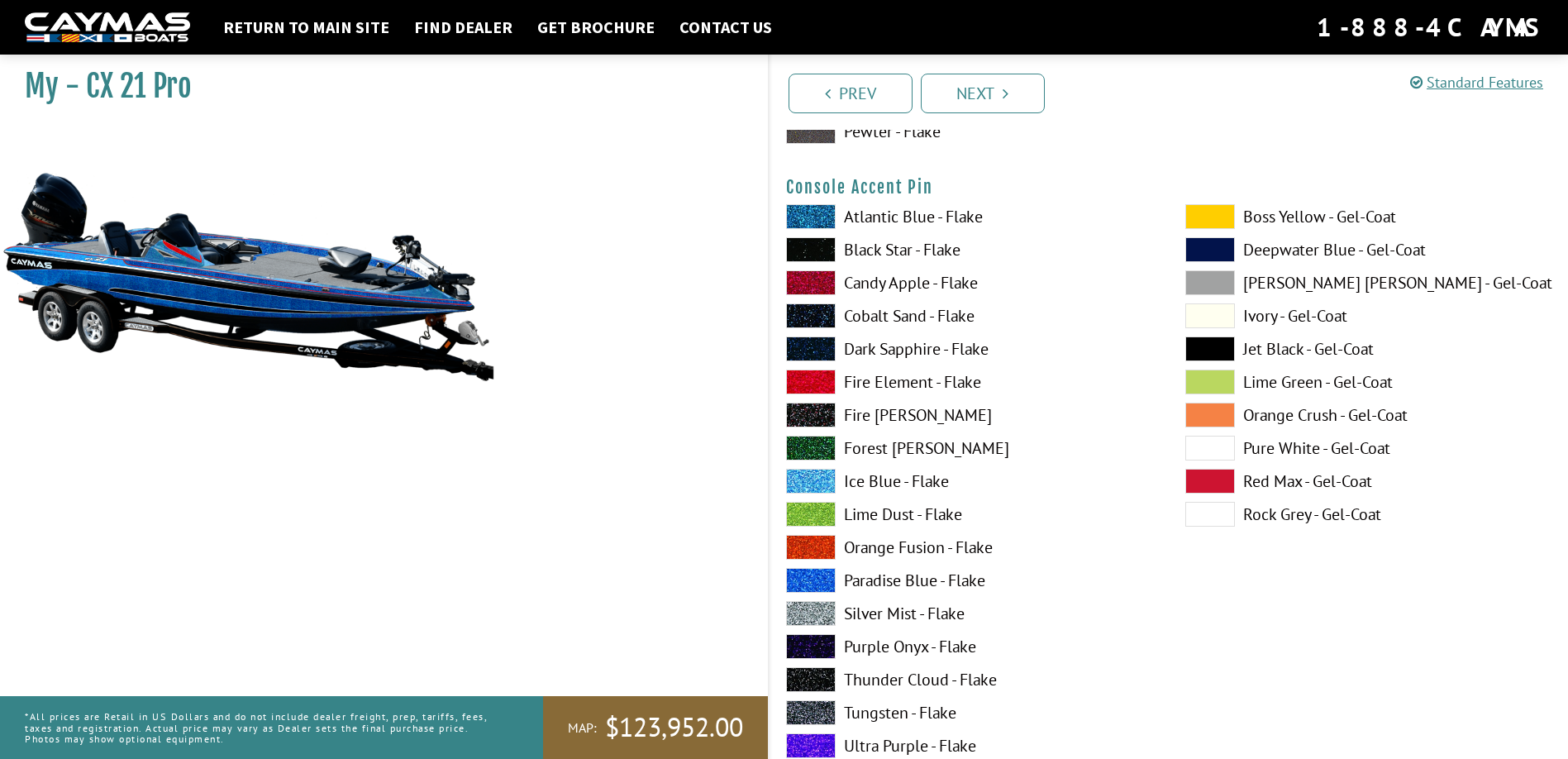
click at [1211, 409] on span at bounding box center [1210, 414] width 50 height 24
click at [1208, 449] on span at bounding box center [1210, 448] width 50 height 24
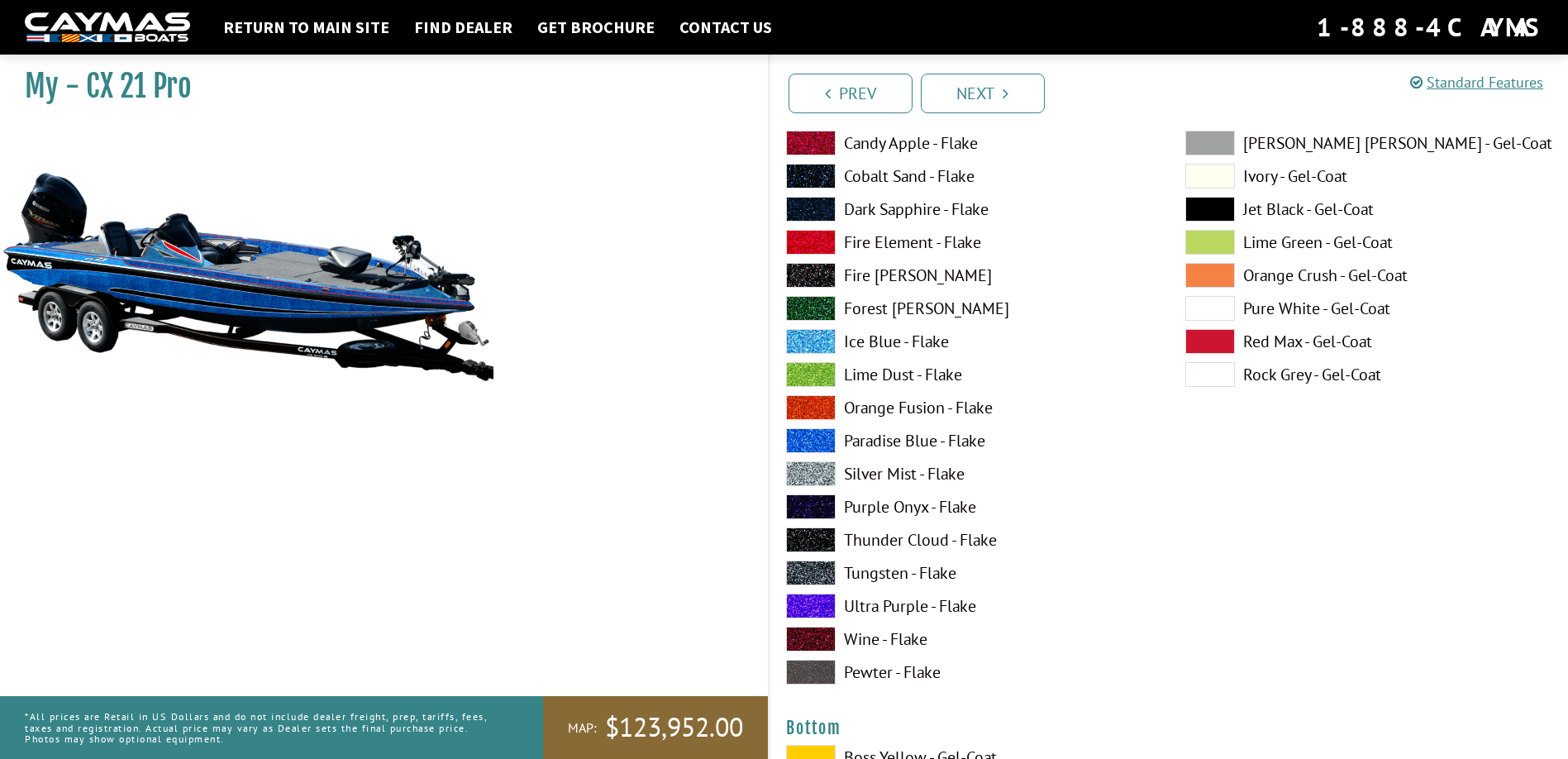
scroll to position [5704, 0]
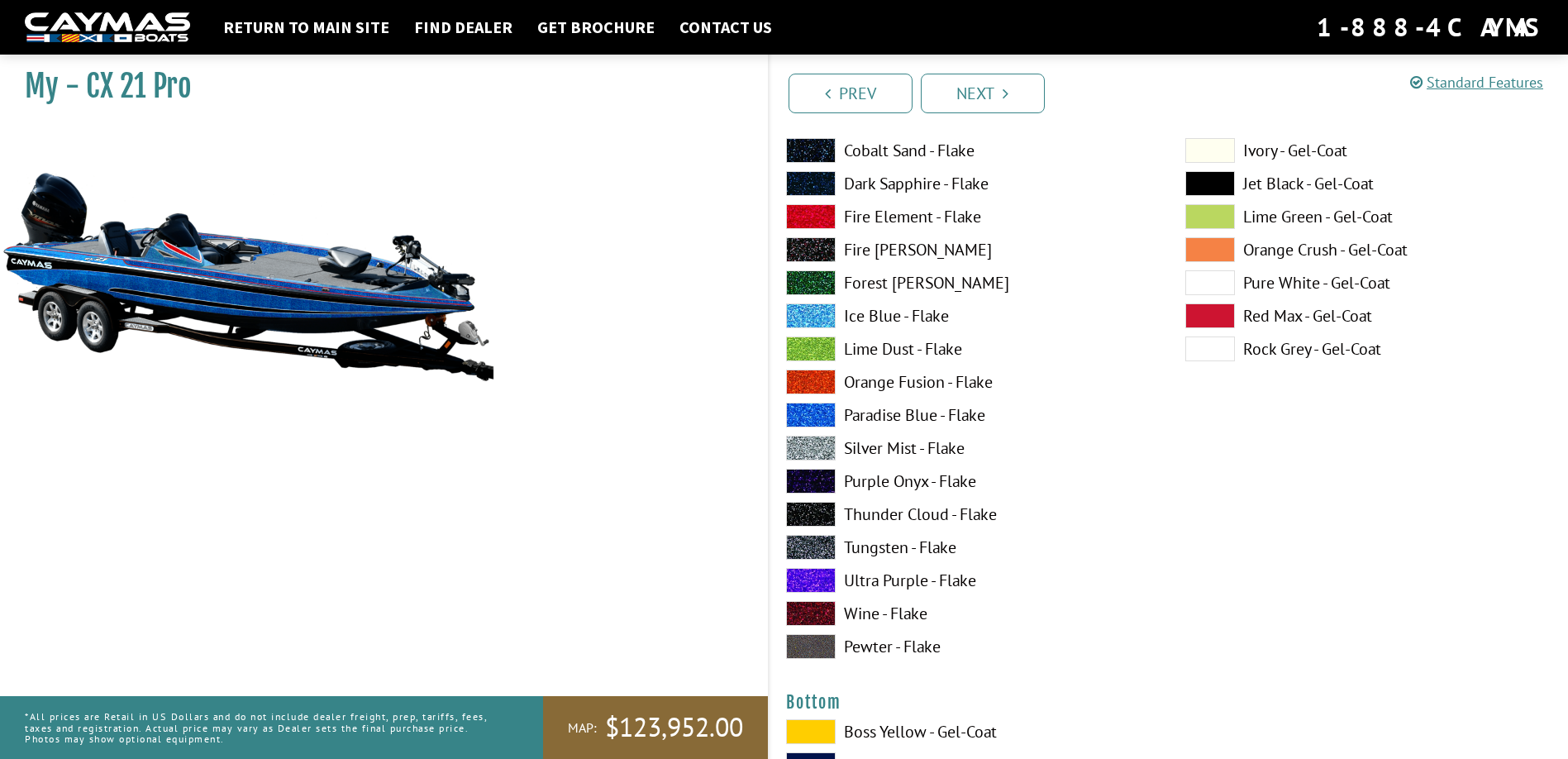
click at [818, 577] on span at bounding box center [810, 579] width 50 height 24
click at [1221, 280] on span at bounding box center [1210, 283] width 50 height 24
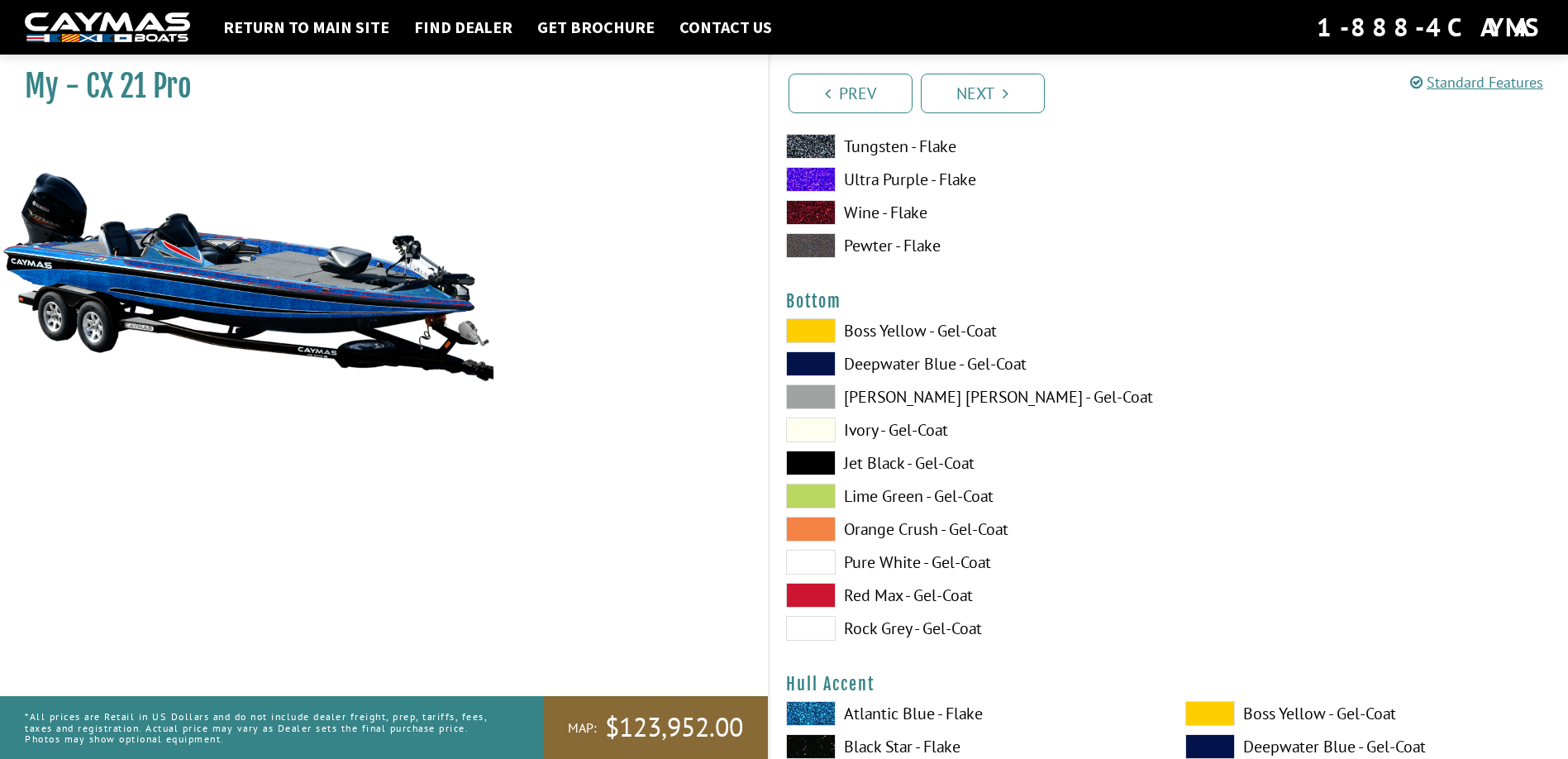
scroll to position [6200, 0]
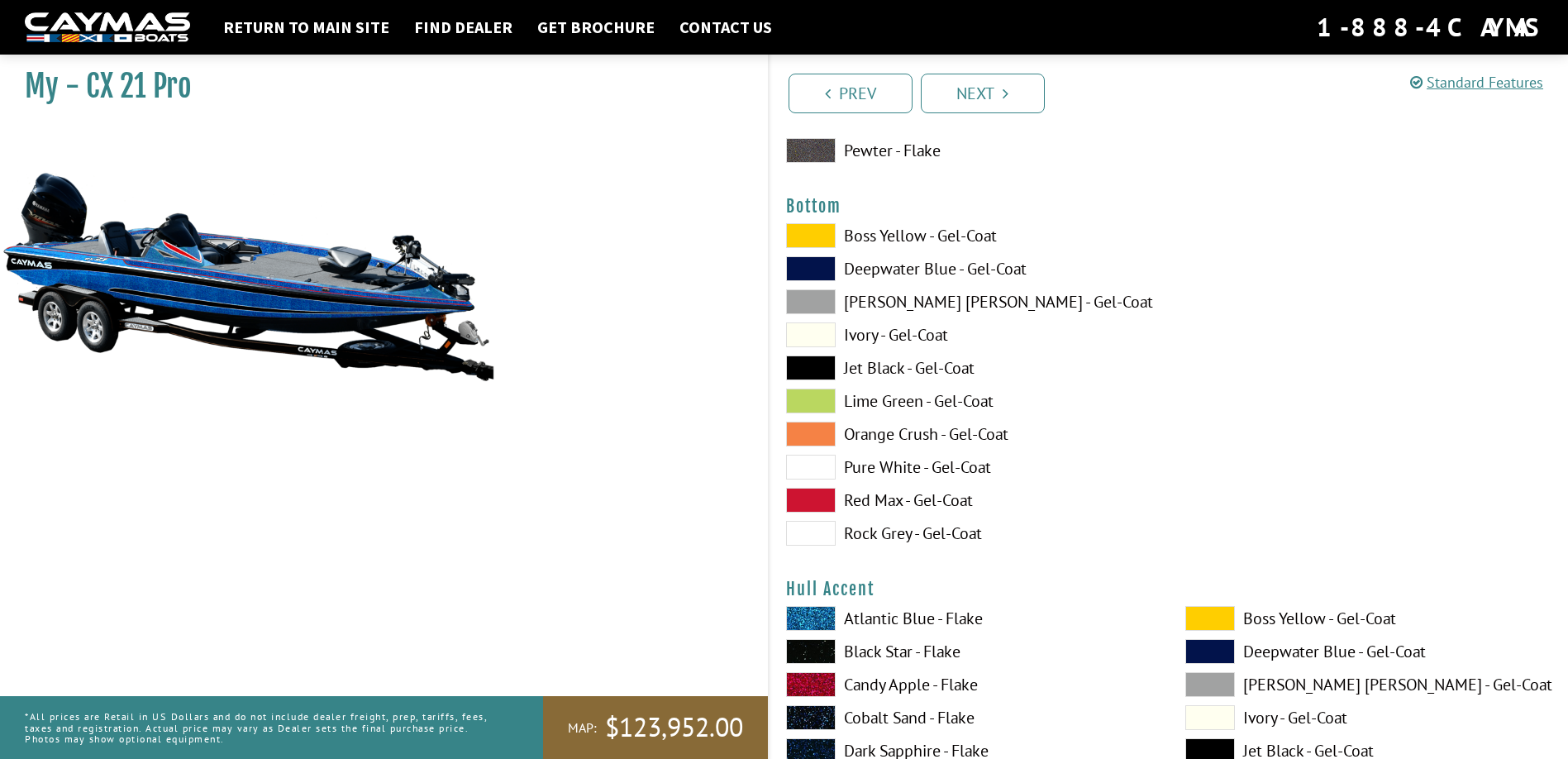
click at [823, 362] on span at bounding box center [810, 368] width 50 height 24
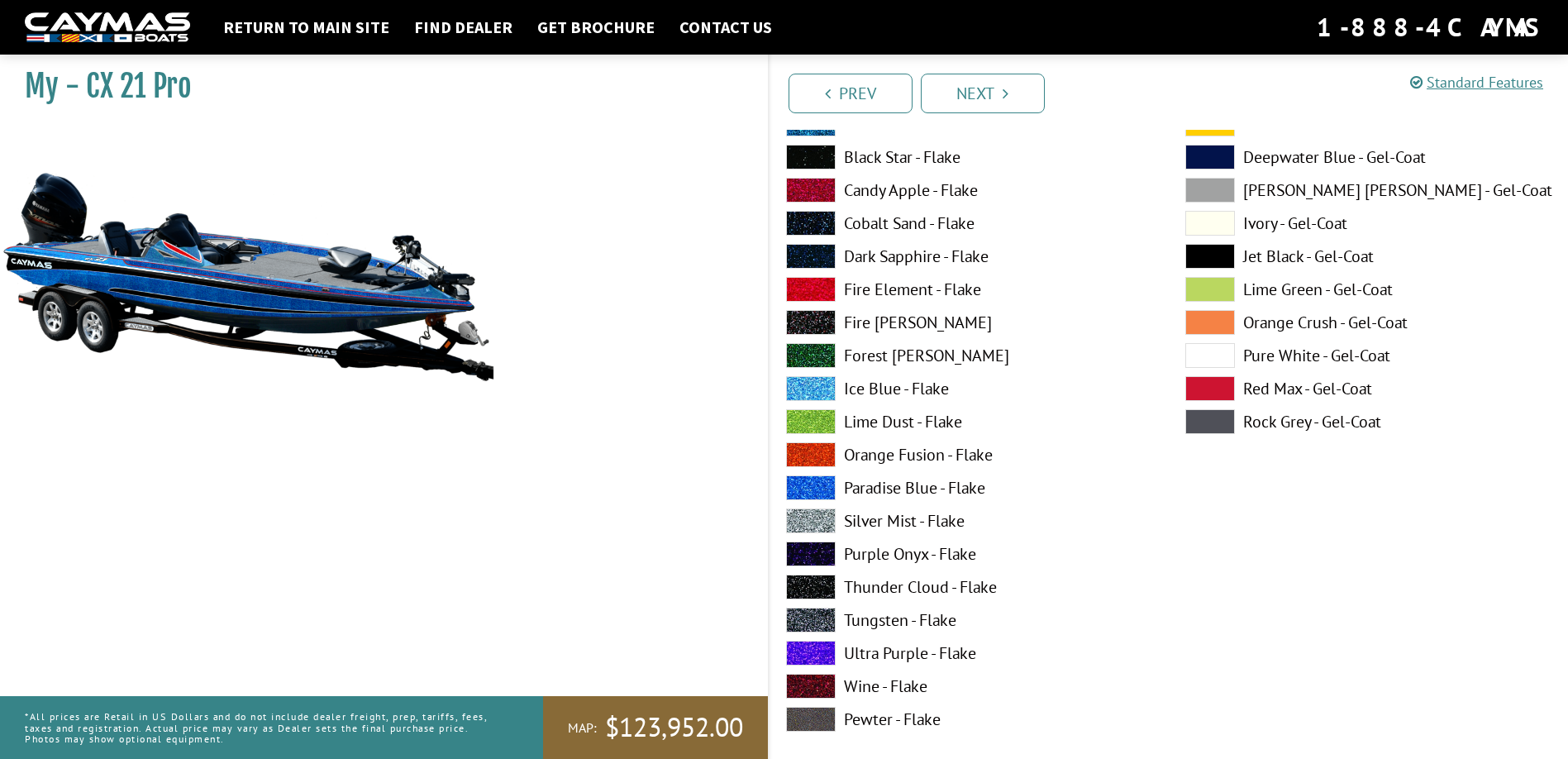
scroll to position [6697, 0]
click at [828, 286] on span at bounding box center [810, 287] width 50 height 24
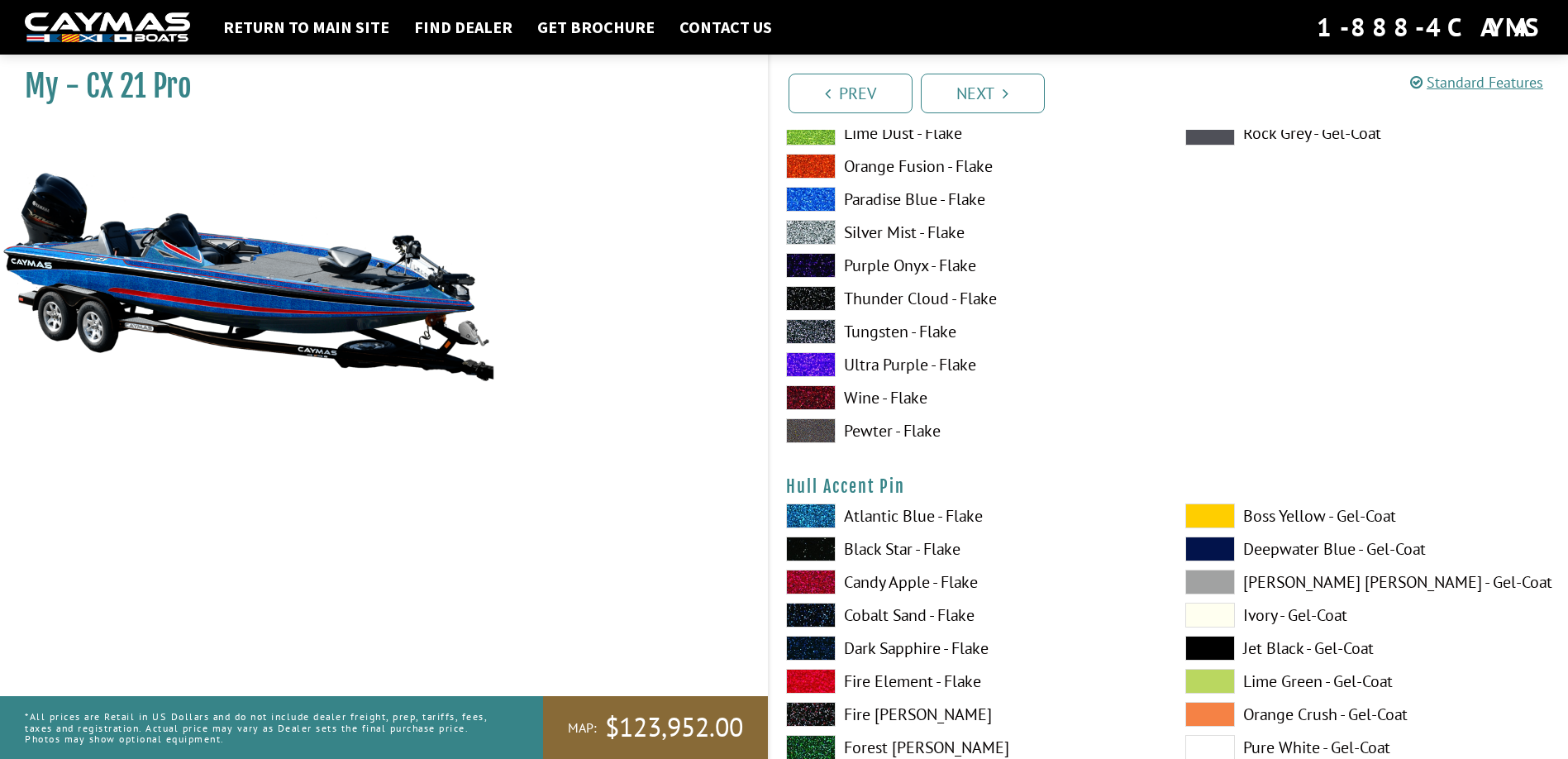
scroll to position [6945, 0]
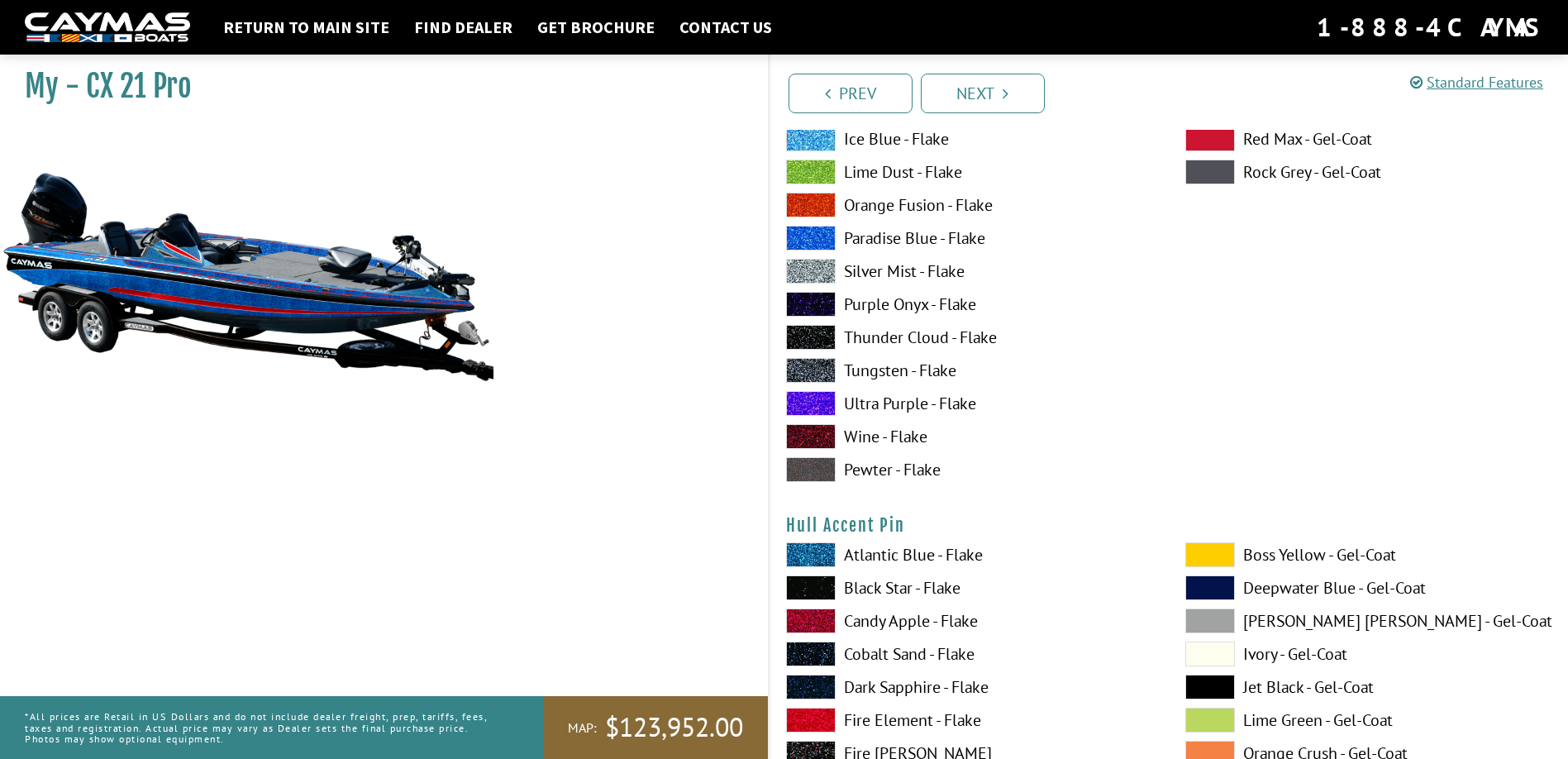
click at [810, 239] on span at bounding box center [810, 238] width 50 height 24
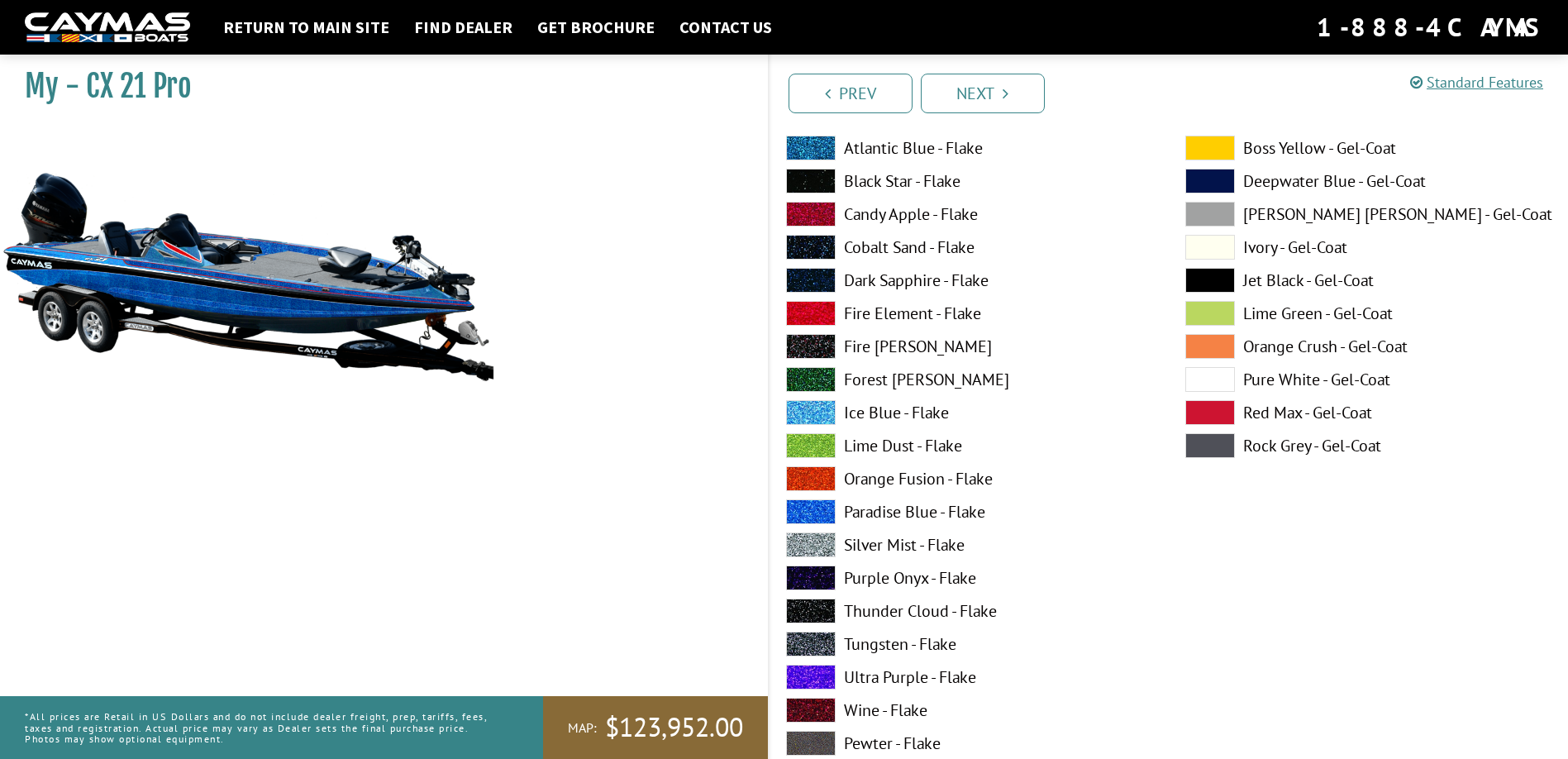
scroll to position [7358, 0]
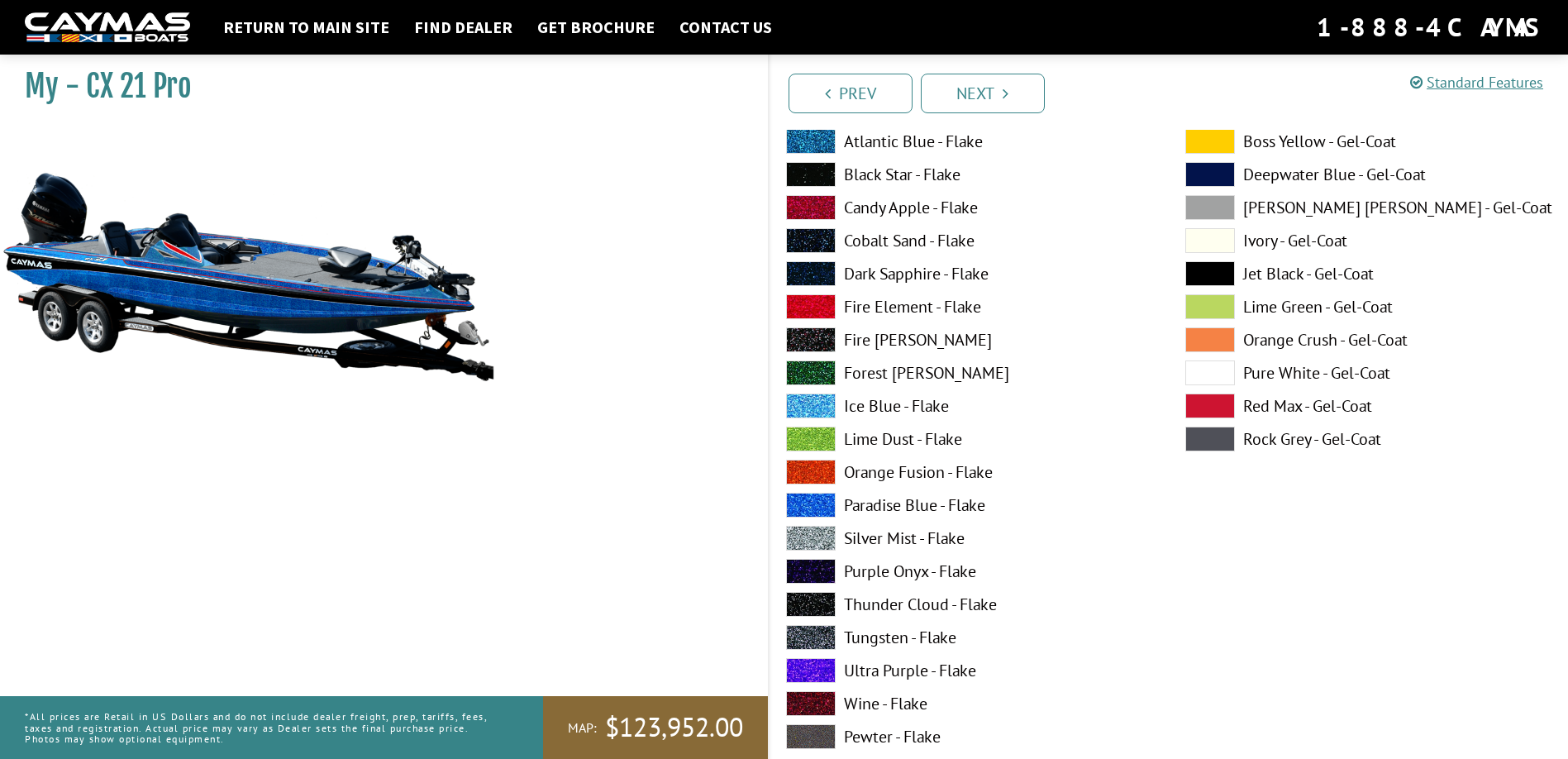
click at [817, 309] on span at bounding box center [810, 306] width 50 height 24
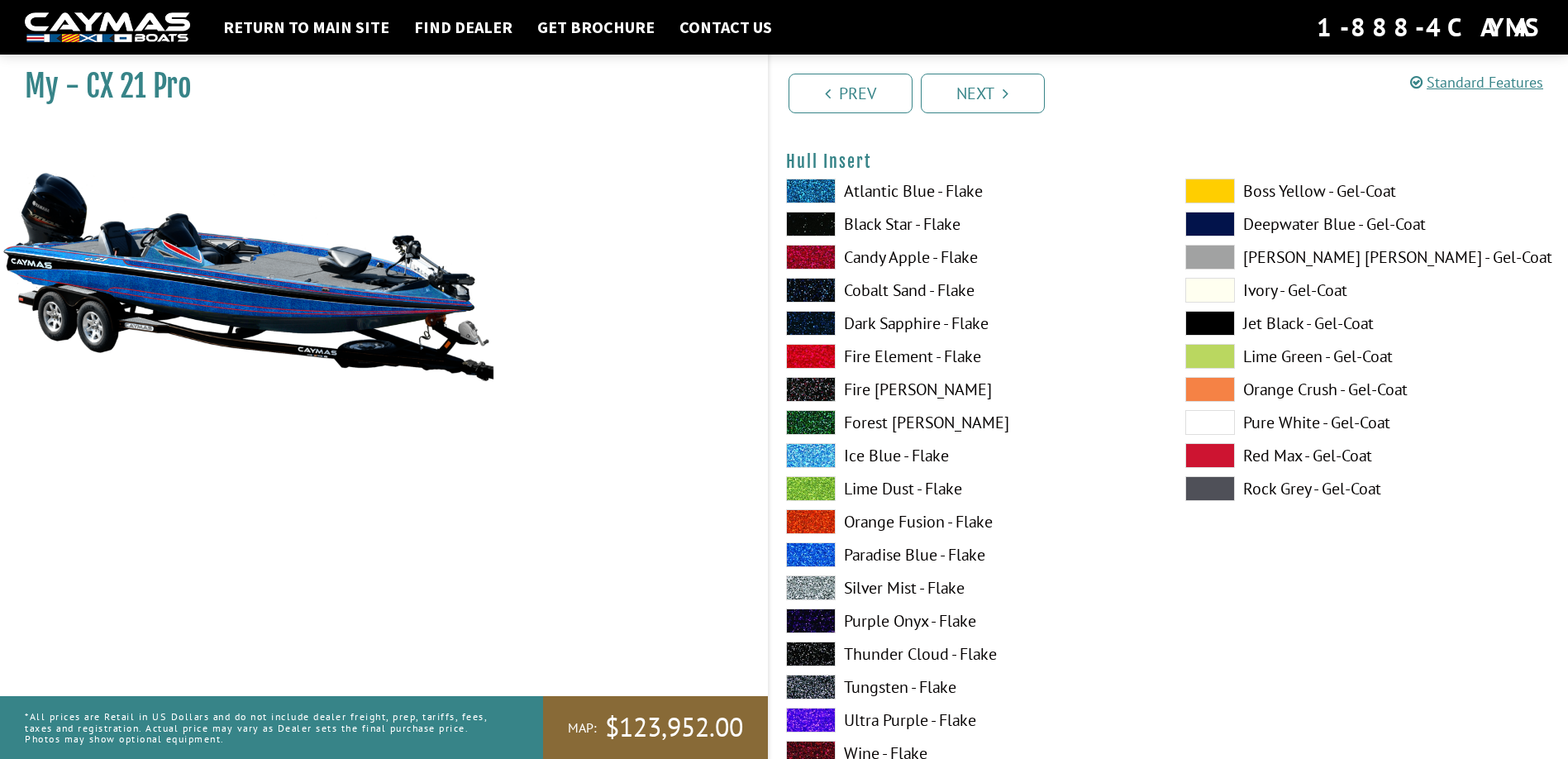
scroll to position [8019, 0]
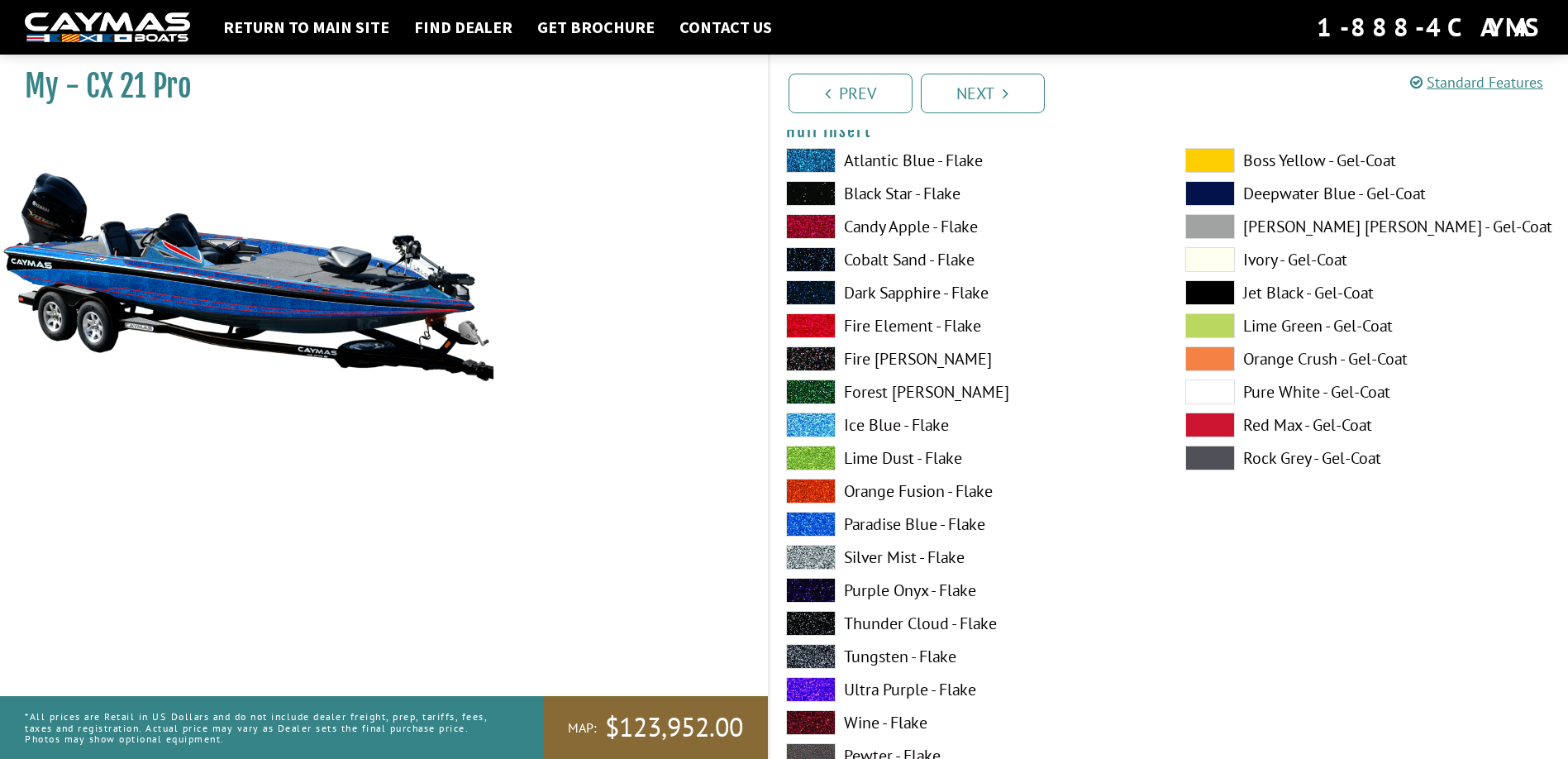
click at [808, 324] on span at bounding box center [810, 326] width 50 height 24
click at [1059, 345] on div "Atlantic Blue - Flake Black Star - Flake Candy Apple - Flake Cobalt Sand - Flak…" at bounding box center [969, 461] width 399 height 628
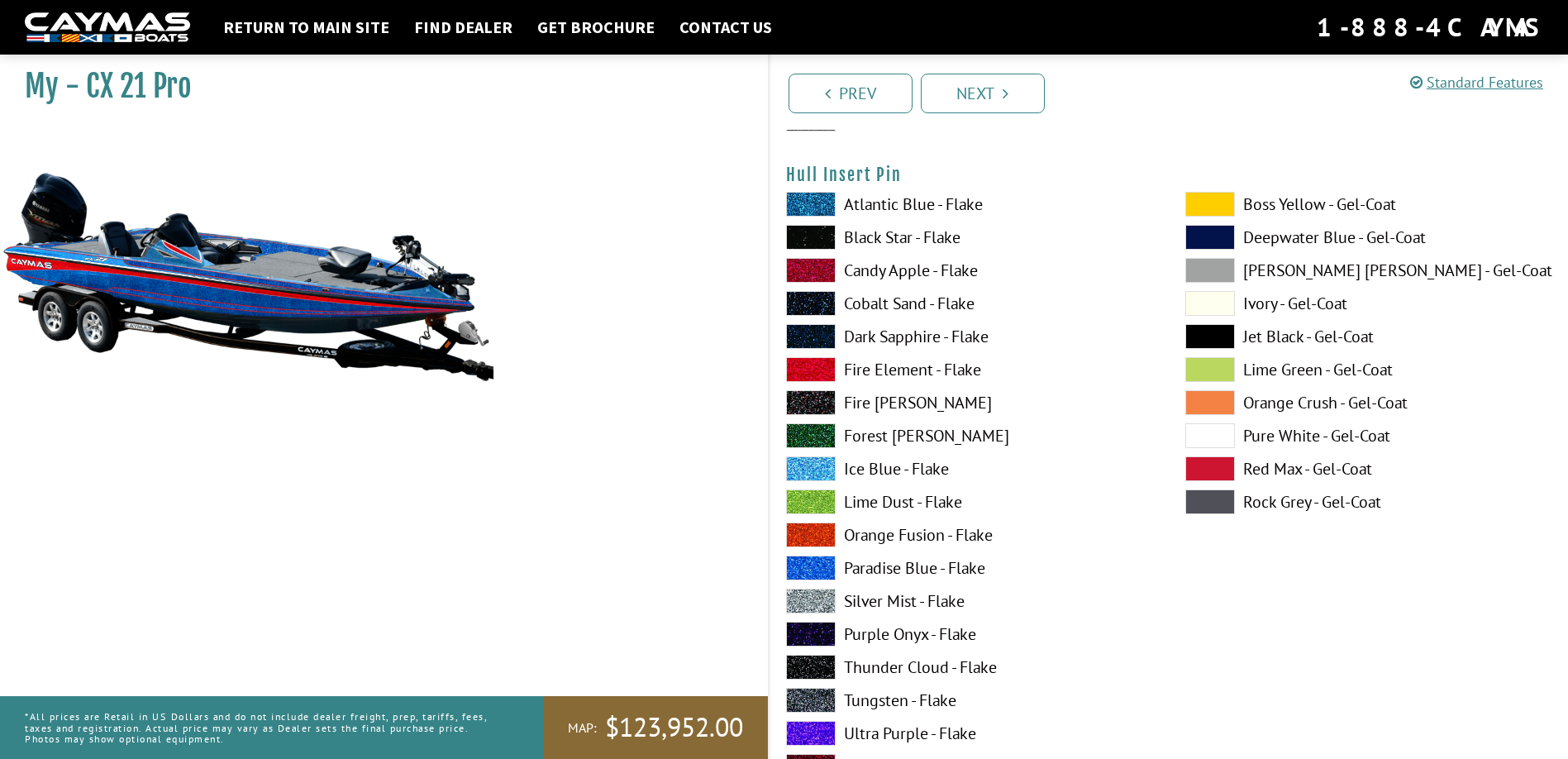
scroll to position [8763, 0]
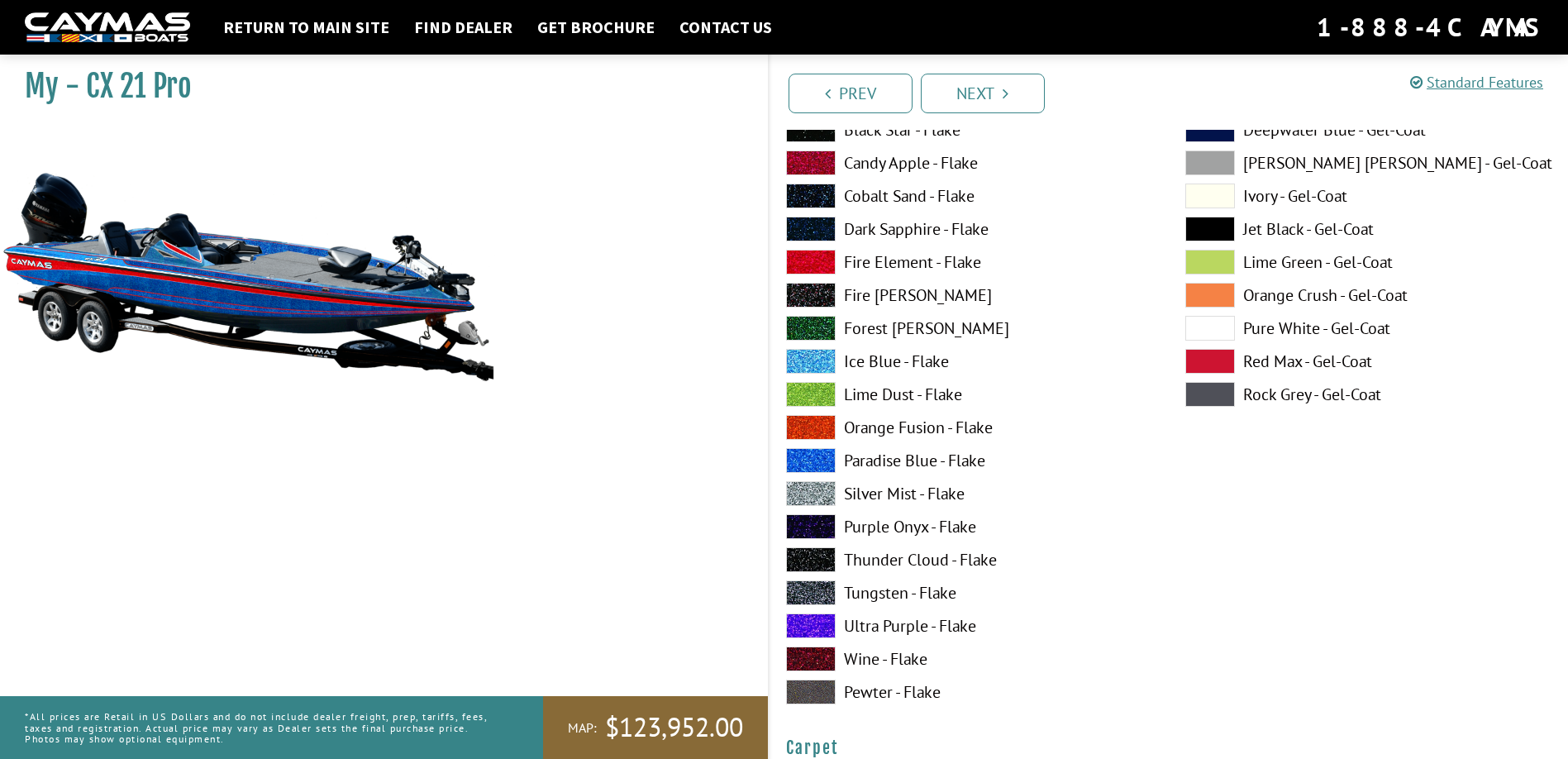
click at [1203, 320] on span at bounding box center [1210, 327] width 50 height 24
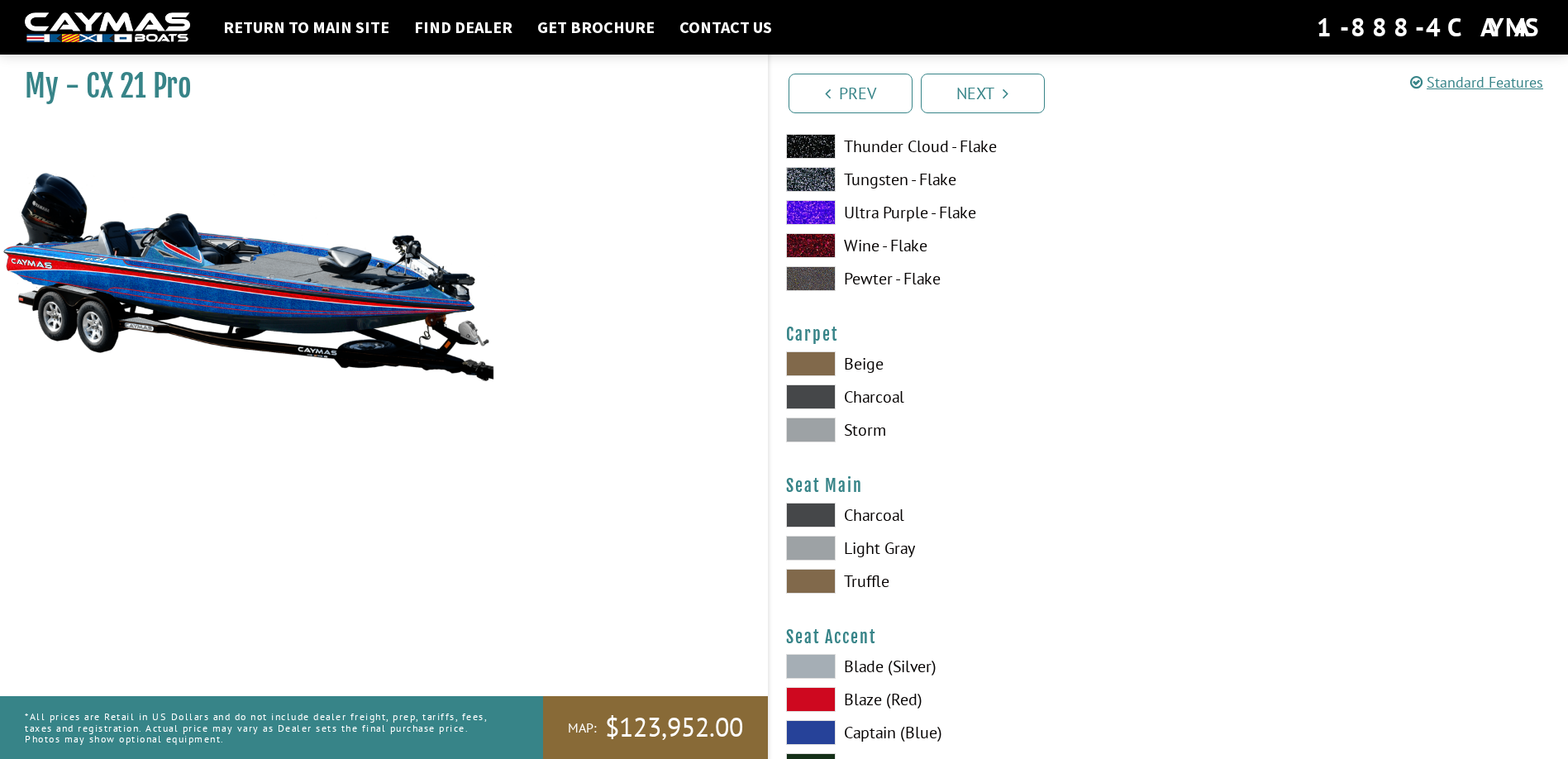
scroll to position [9259, 0]
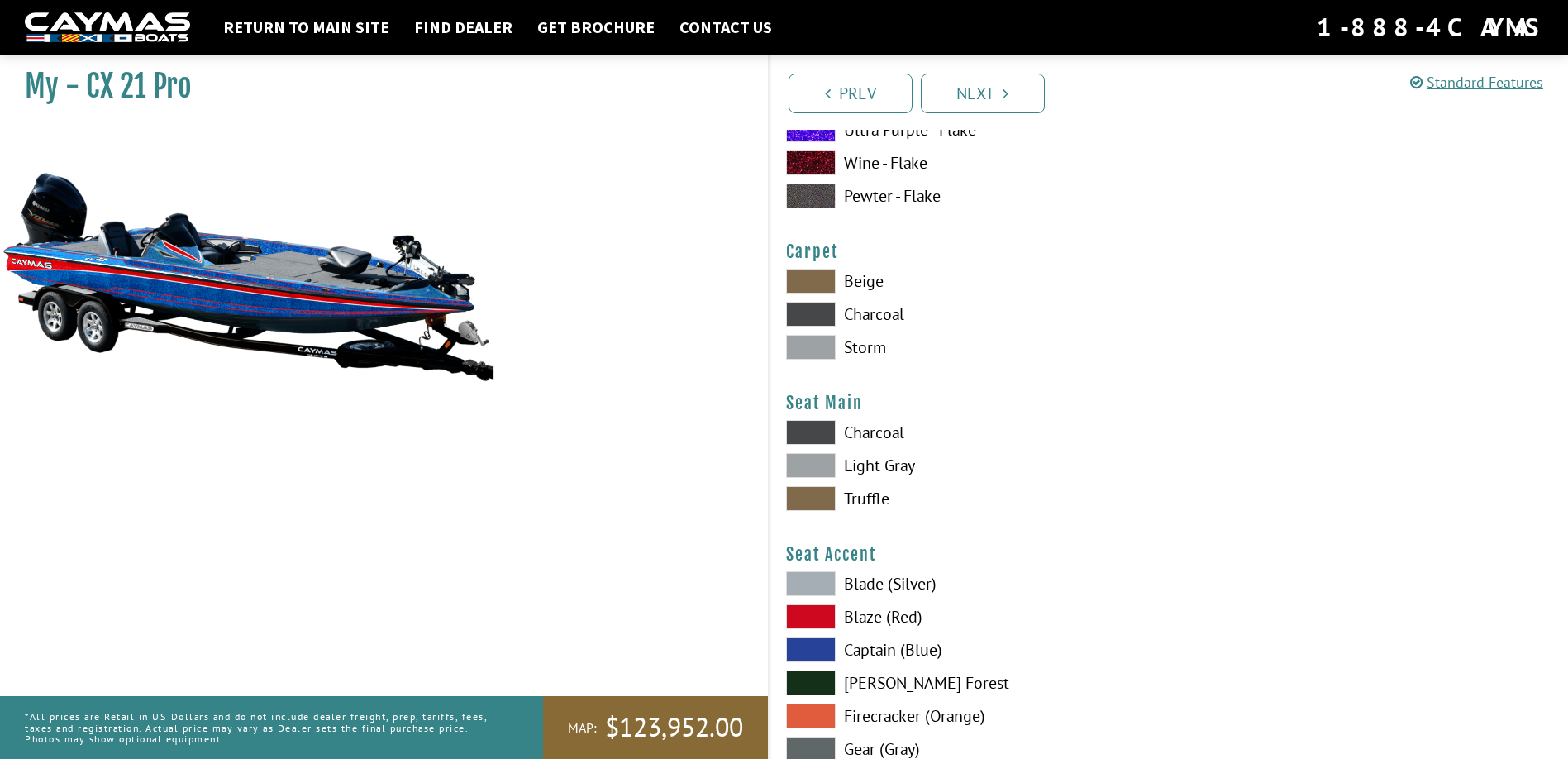
click at [796, 349] on span at bounding box center [810, 347] width 50 height 24
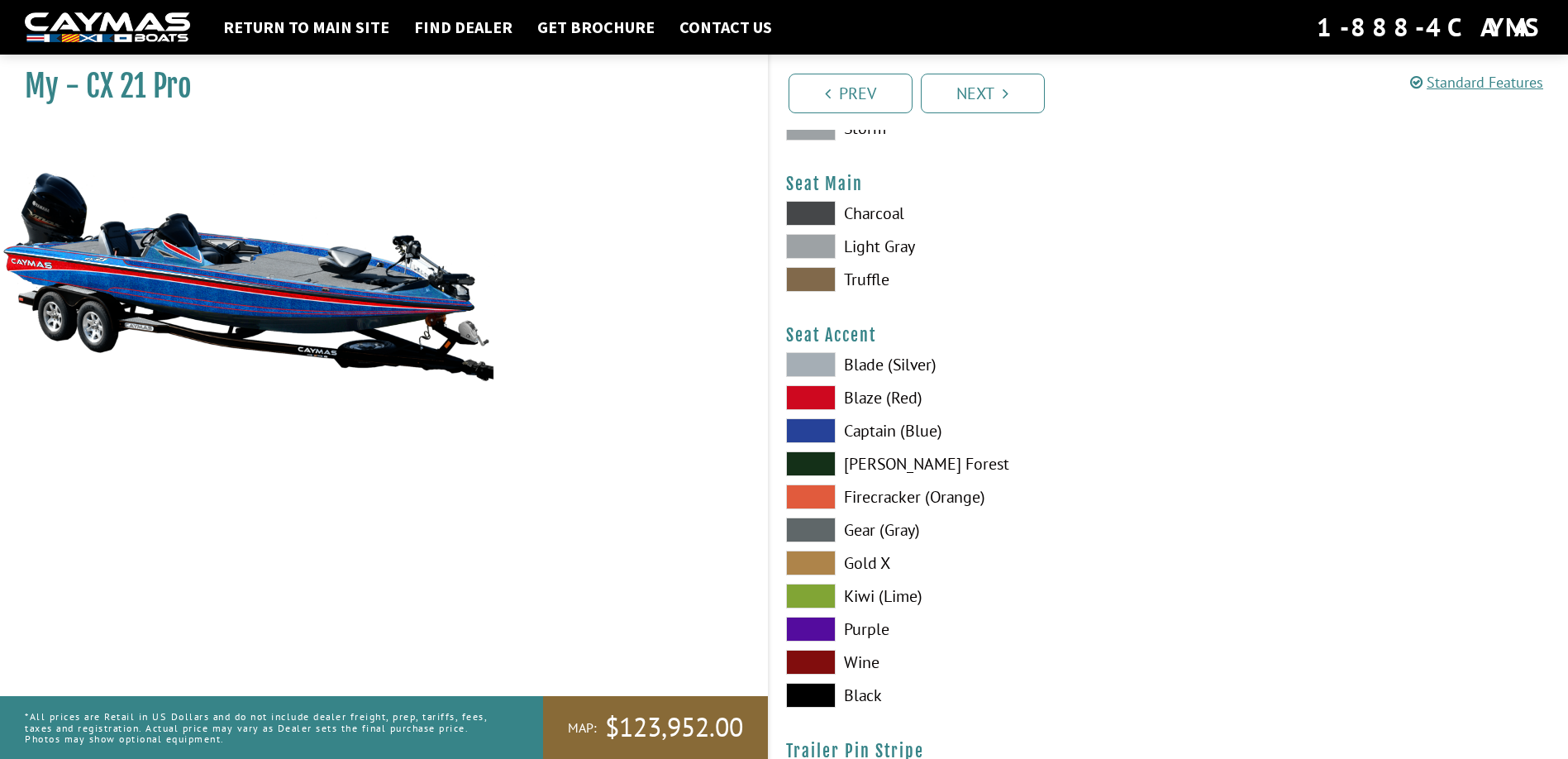
scroll to position [9508, 0]
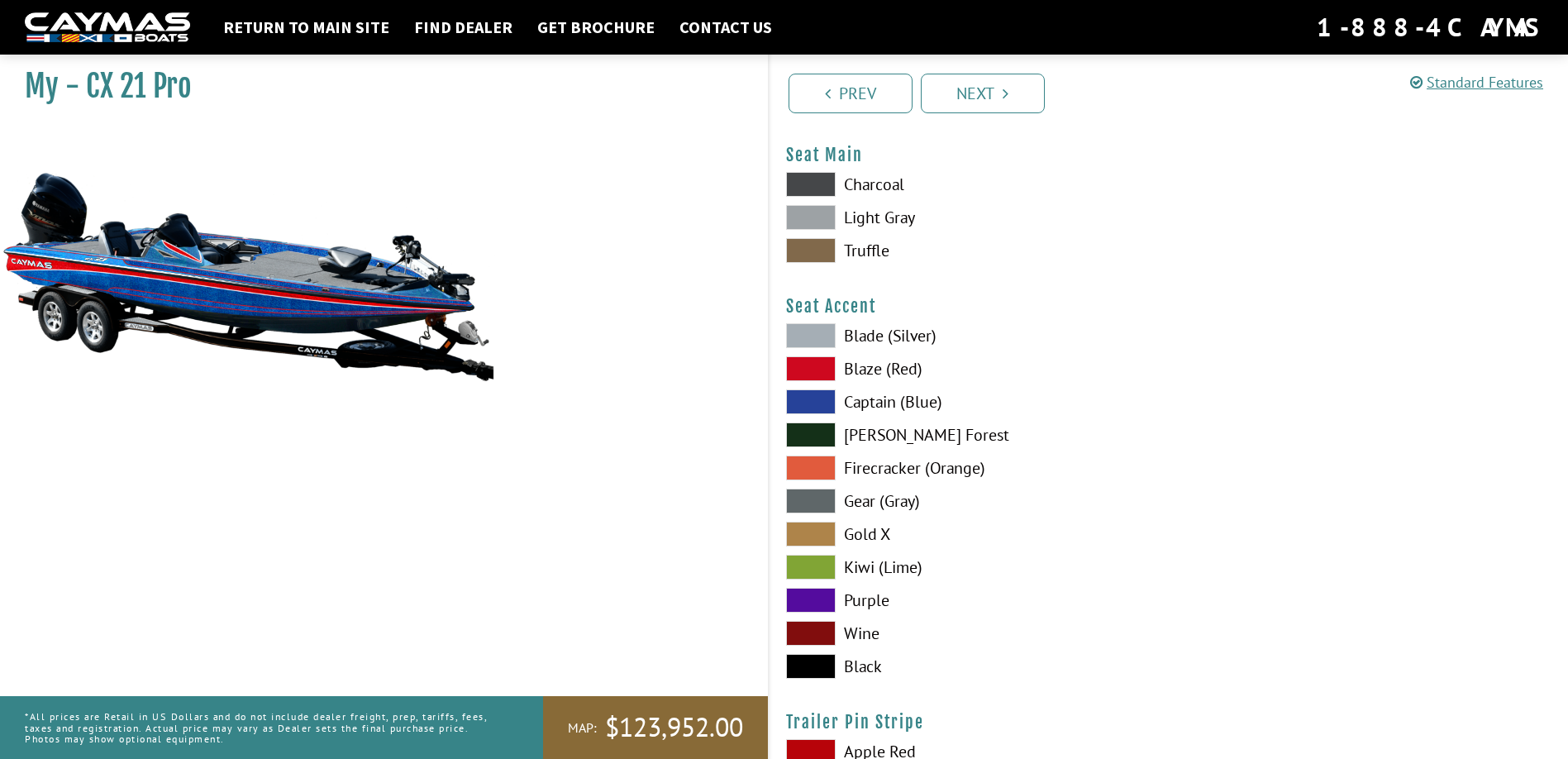
click at [819, 211] on span at bounding box center [810, 217] width 50 height 24
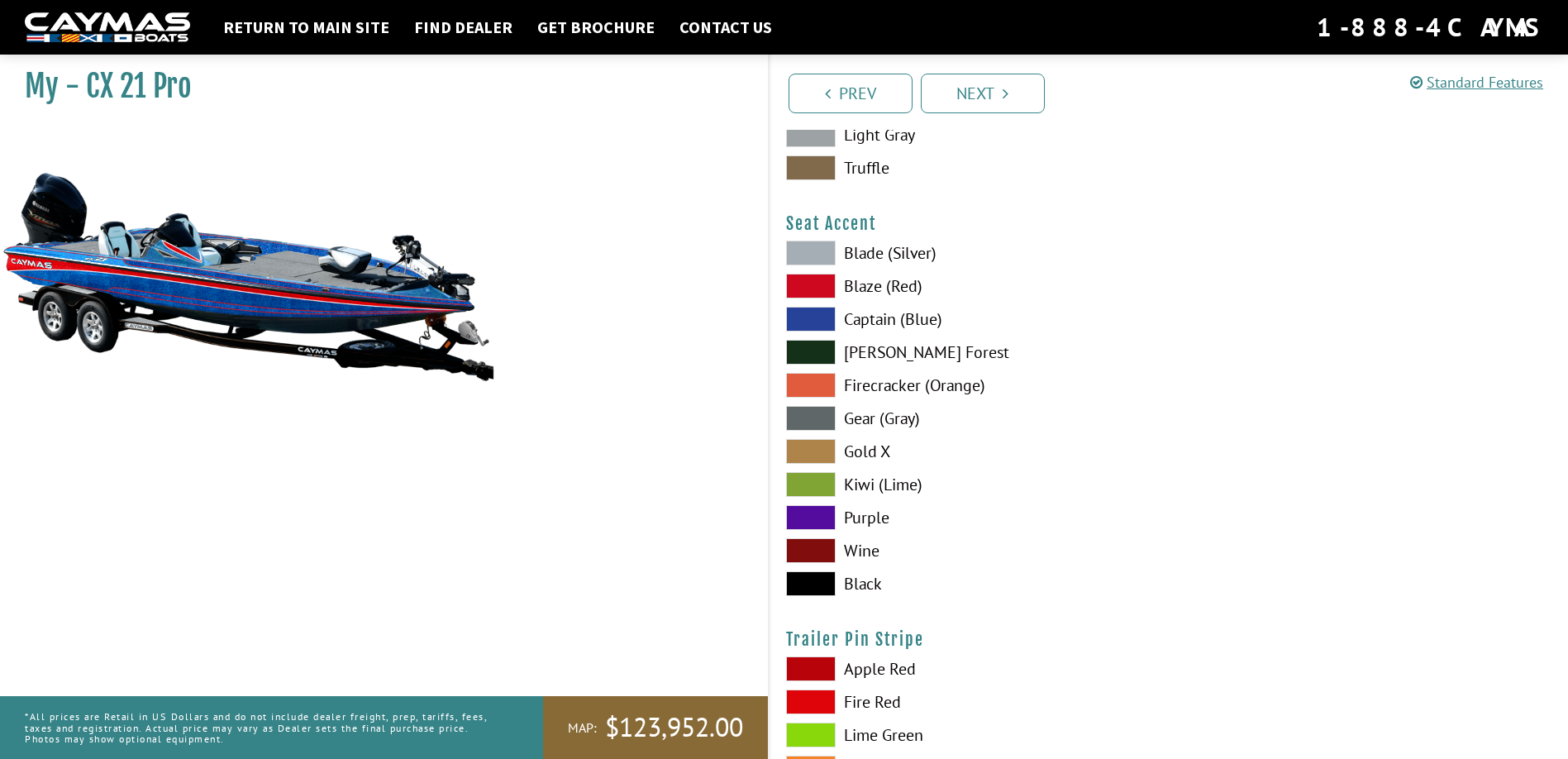
scroll to position [9673, 0]
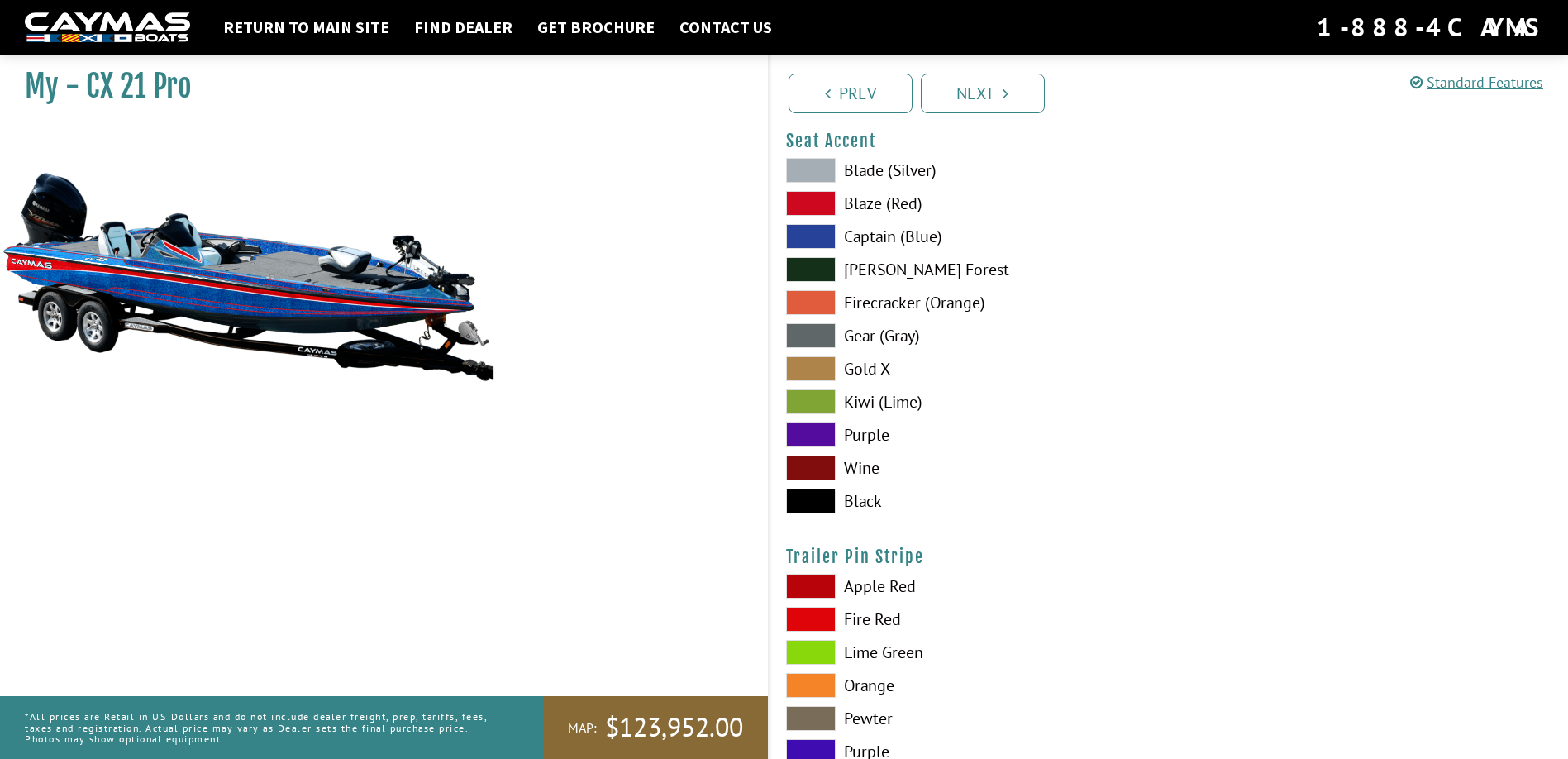
click at [809, 204] on span at bounding box center [810, 202] width 50 height 24
click at [819, 235] on span at bounding box center [810, 236] width 50 height 24
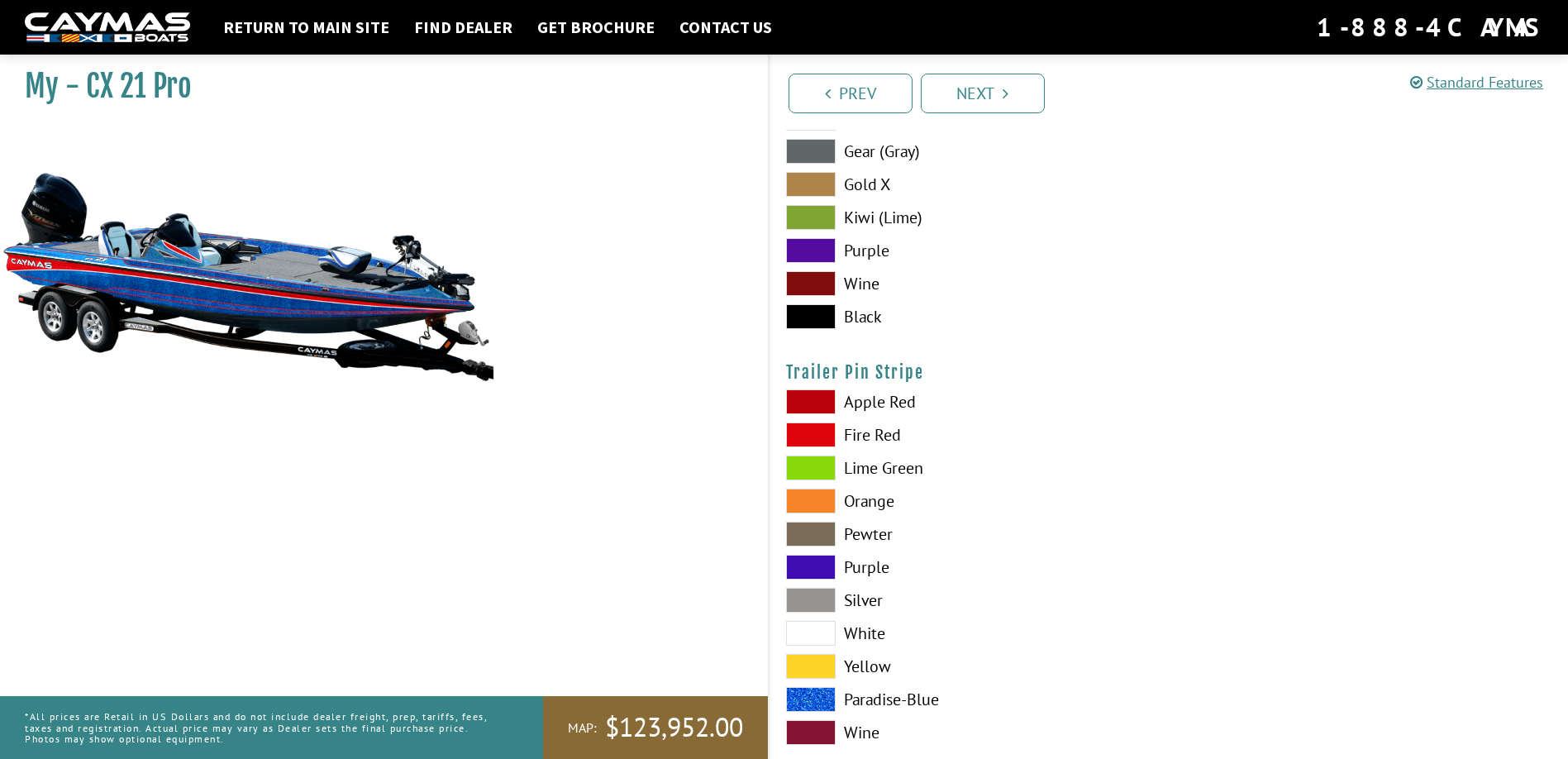
scroll to position [9891, 0]
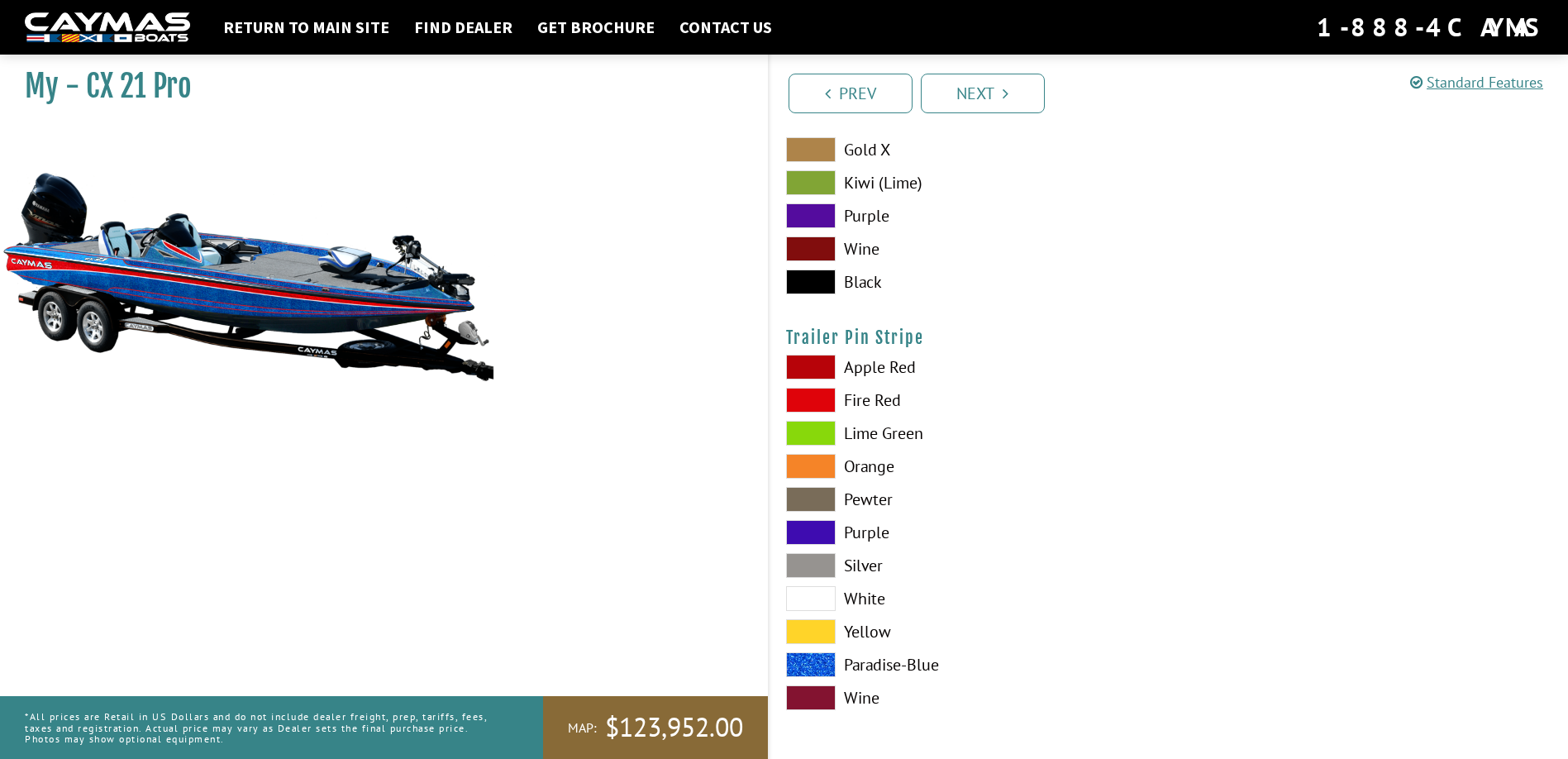
click at [796, 400] on span at bounding box center [810, 400] width 50 height 24
click at [809, 660] on span at bounding box center [810, 664] width 50 height 24
click at [998, 94] on link "Next" at bounding box center [982, 93] width 124 height 40
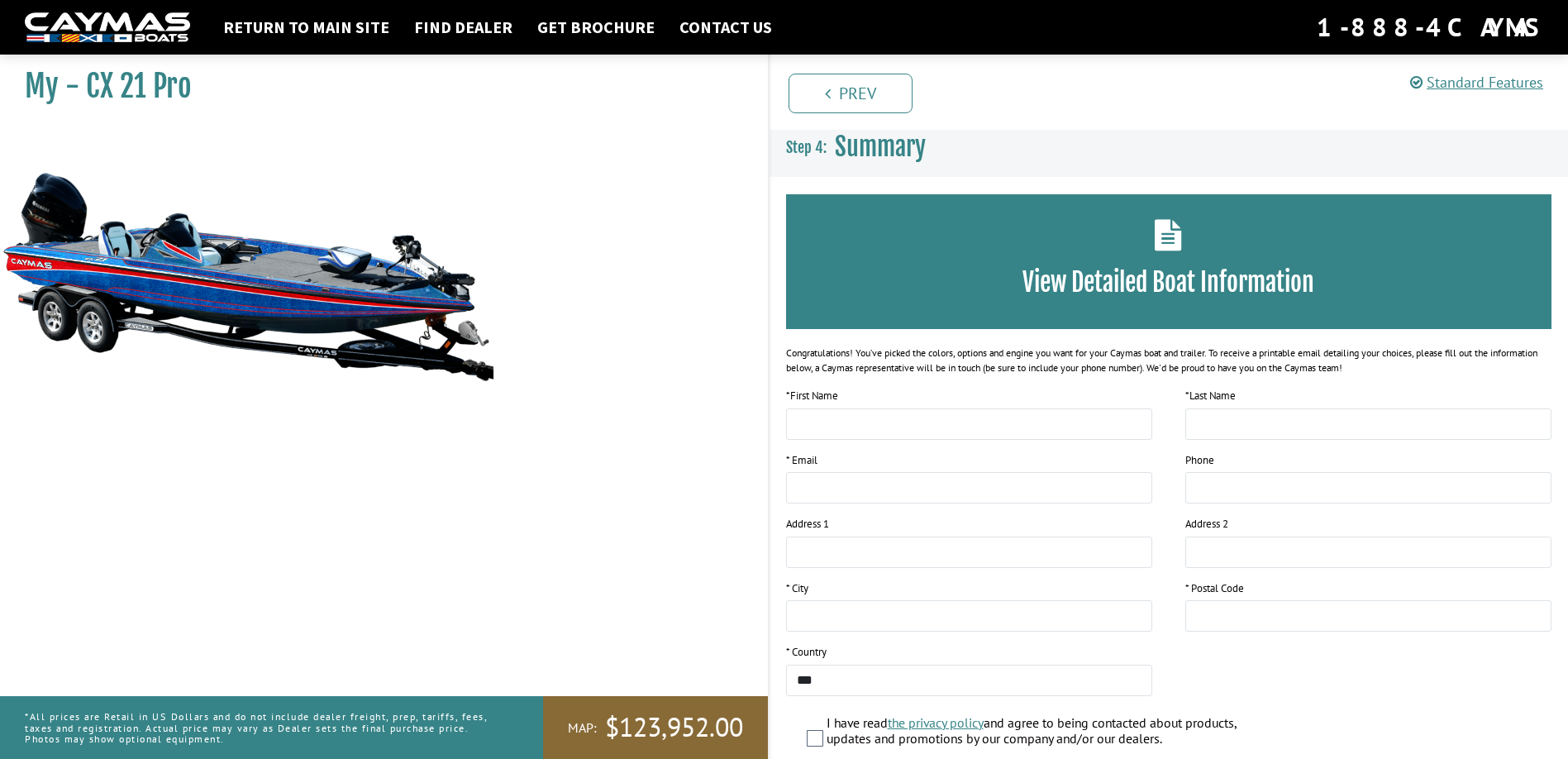
scroll to position [0, 0]
